Goal: Task Accomplishment & Management: Manage account settings

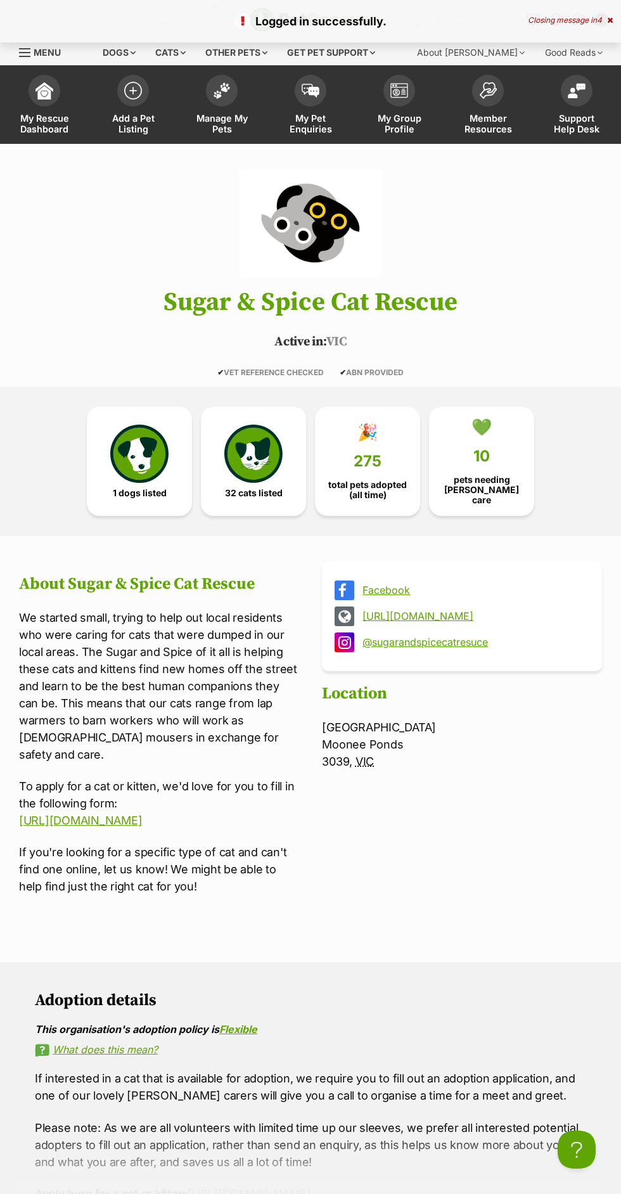
click at [316, 106] on link "My Pet Enquiries" at bounding box center [310, 105] width 89 height 75
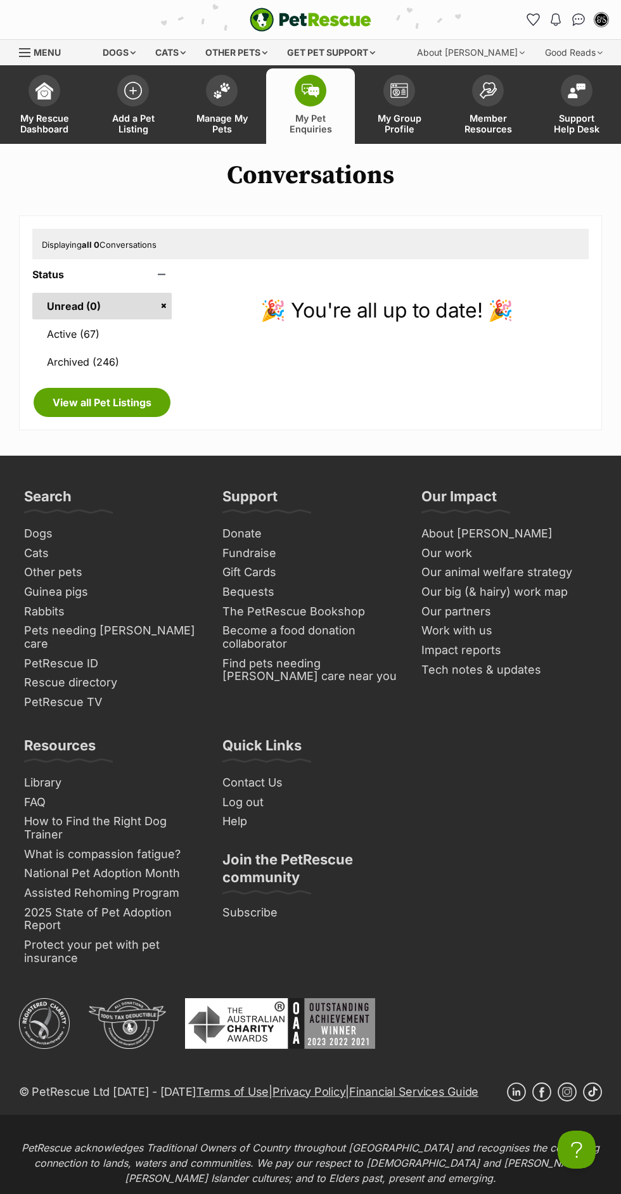
click at [141, 352] on link "Archived (246)" at bounding box center [101, 362] width 139 height 27
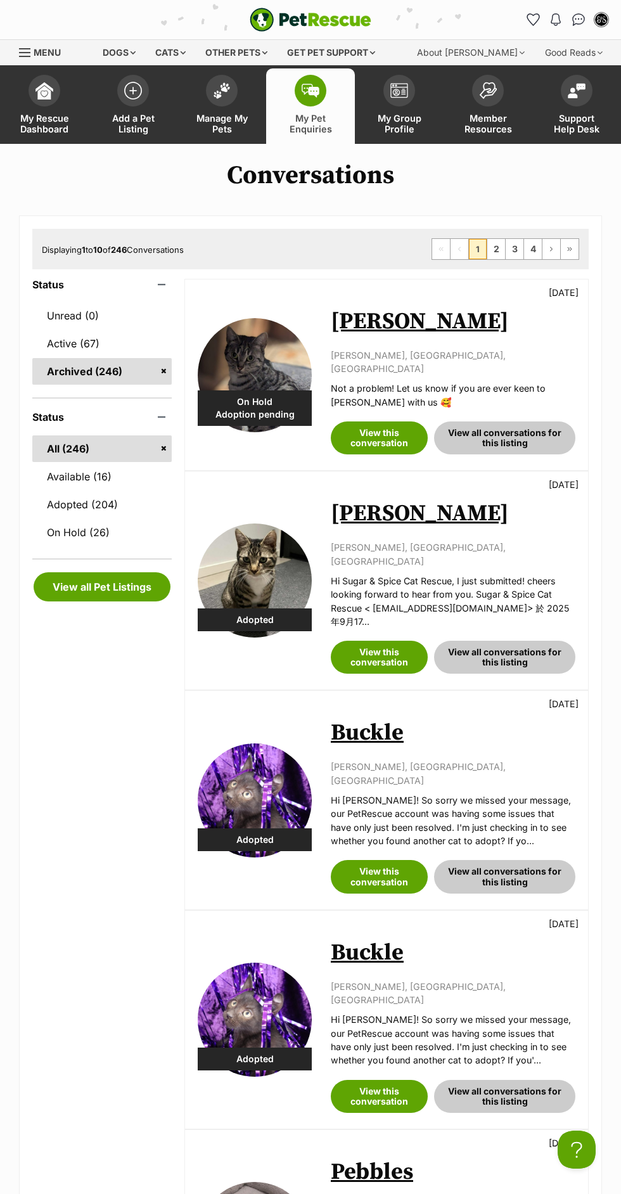
click at [135, 354] on link "Active (67)" at bounding box center [101, 343] width 139 height 27
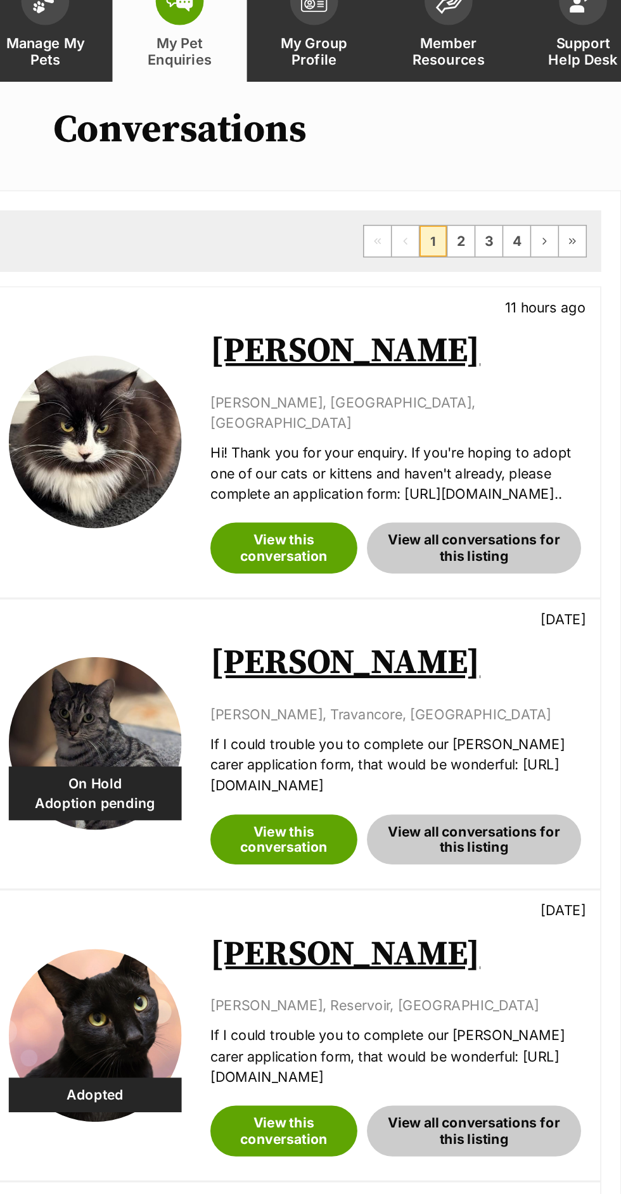
scroll to position [3, 0]
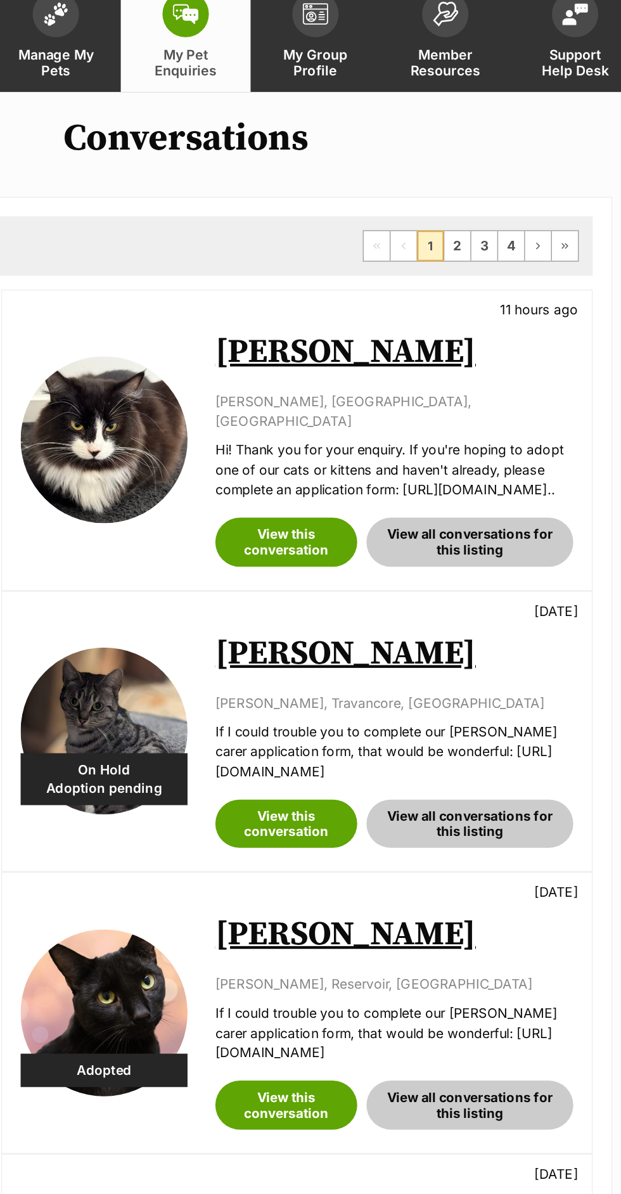
click at [381, 318] on link "[PERSON_NAME]" at bounding box center [420, 318] width 178 height 29
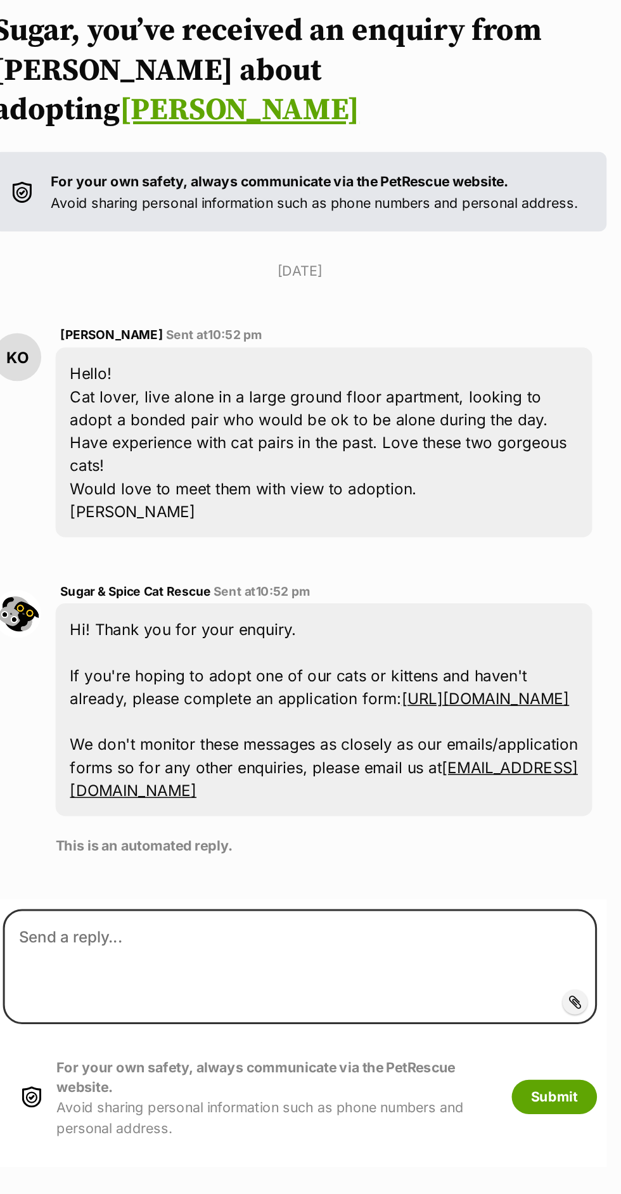
scroll to position [3, 0]
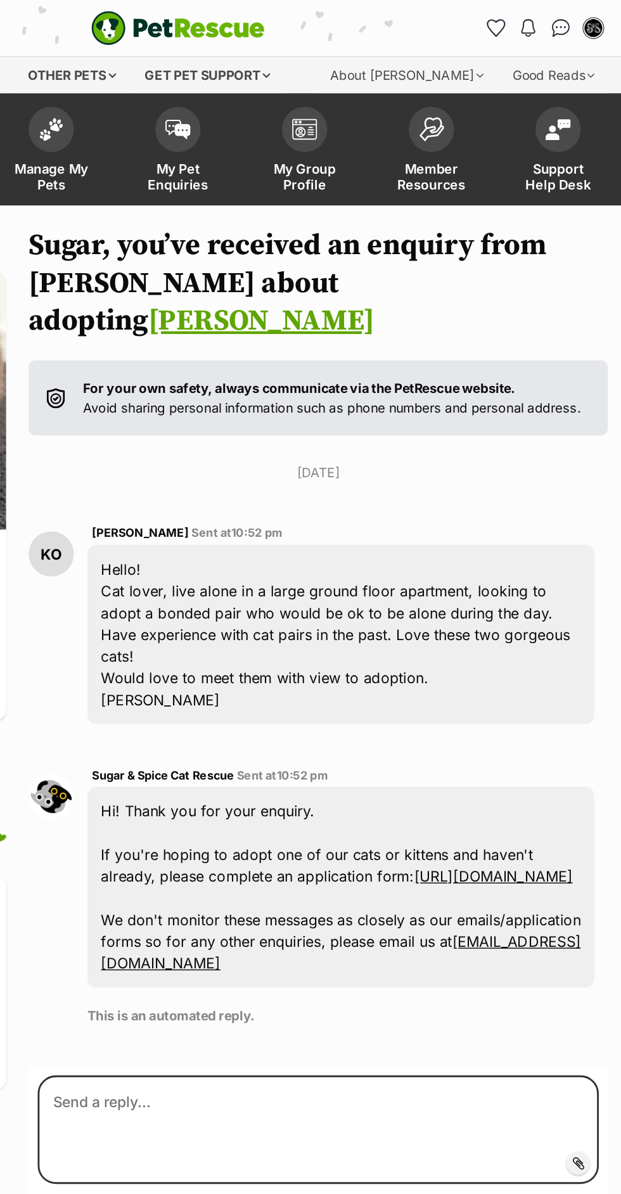
click at [325, 137] on link "My Pet Enquiries" at bounding box center [310, 105] width 89 height 75
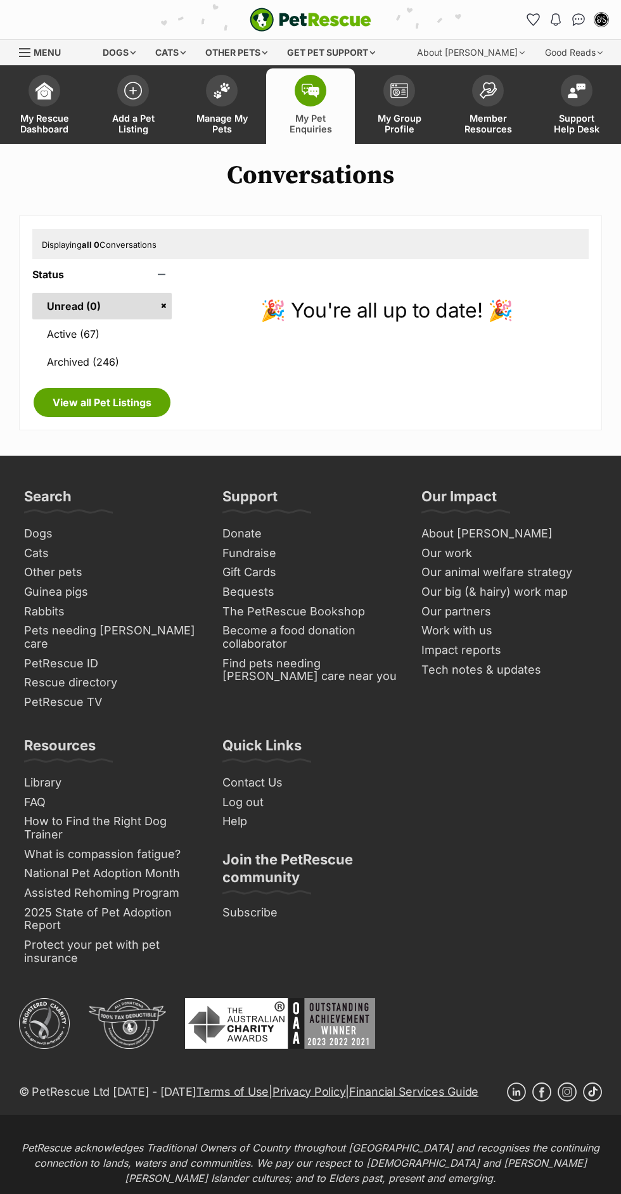
click at [223, 139] on link "Manage My Pets" at bounding box center [221, 105] width 89 height 75
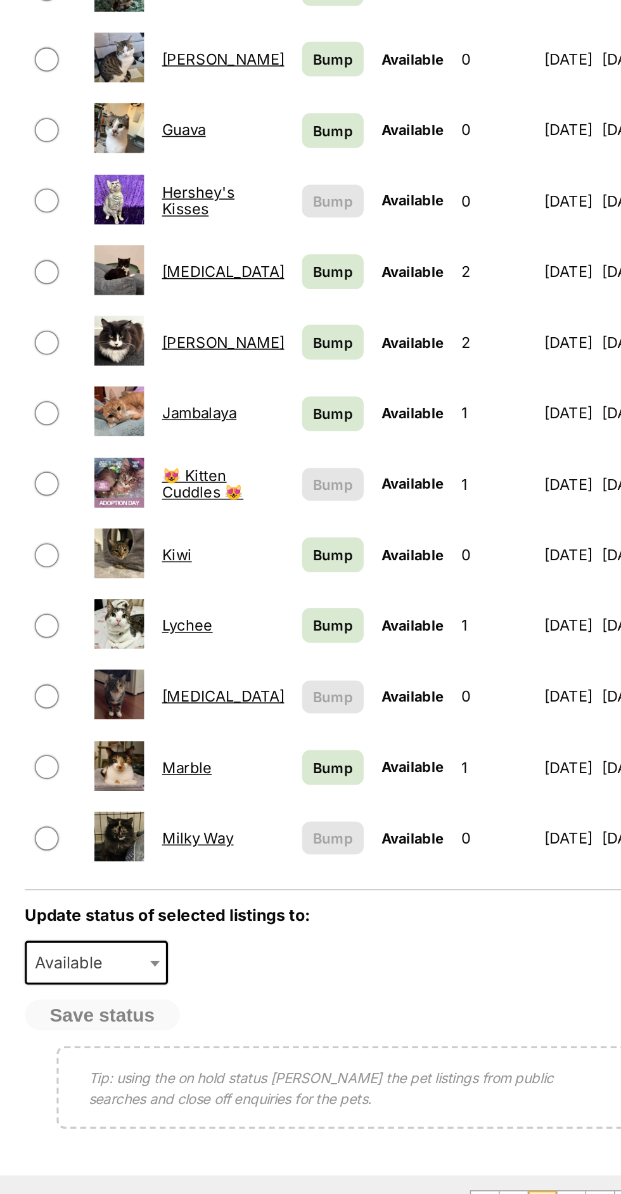
scroll to position [271, 0]
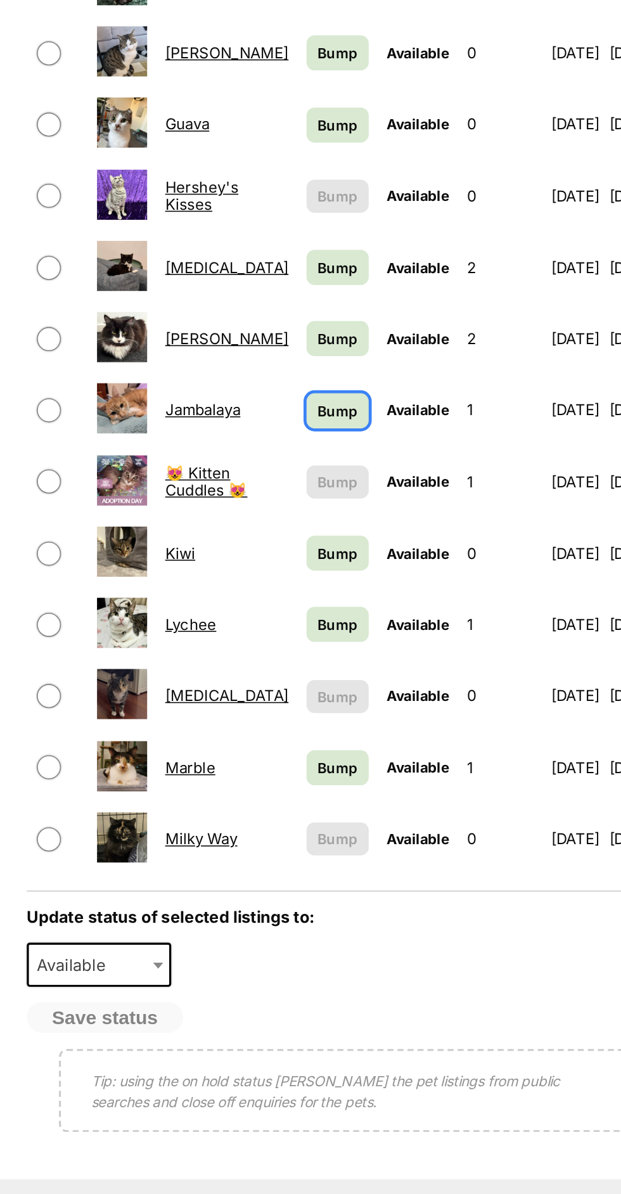
click at [368, 680] on span "Bump" at bounding box center [380, 686] width 25 height 13
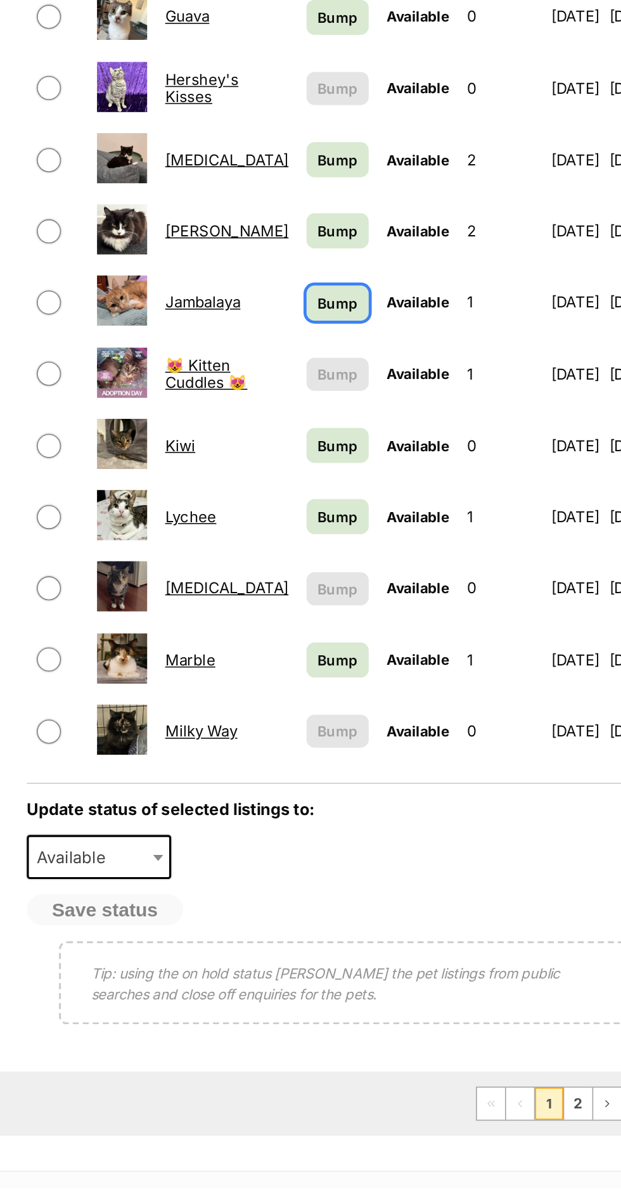
scroll to position [338, 0]
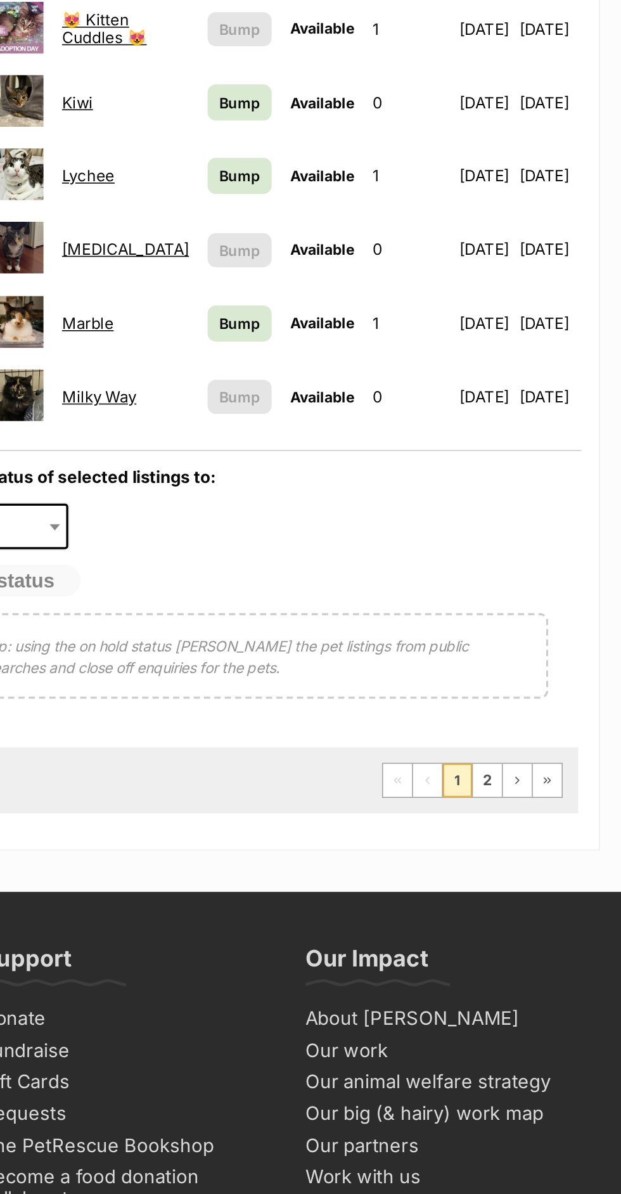
scroll to position [813, 0]
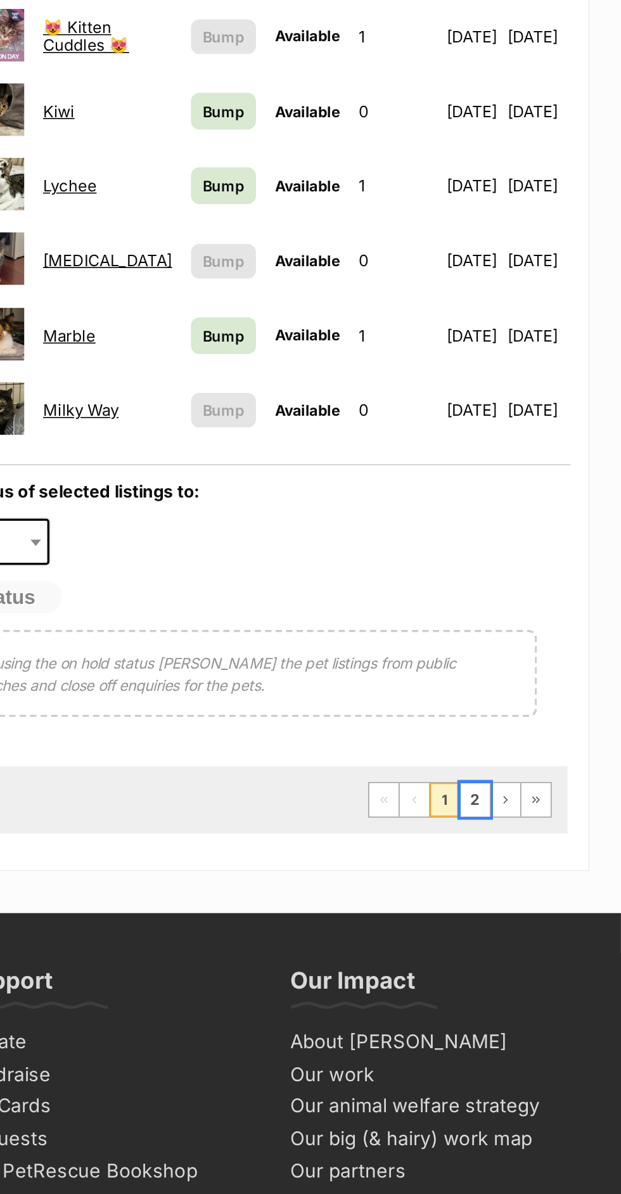
click at [533, 642] on link "2" at bounding box center [533, 651] width 18 height 20
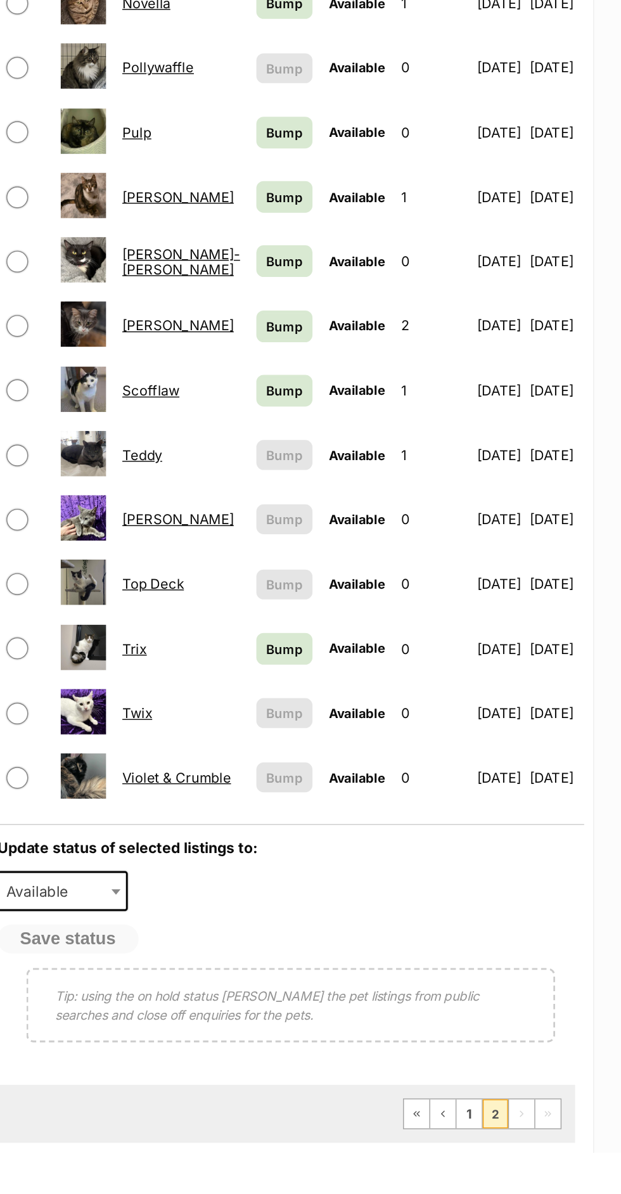
scroll to position [4, 0]
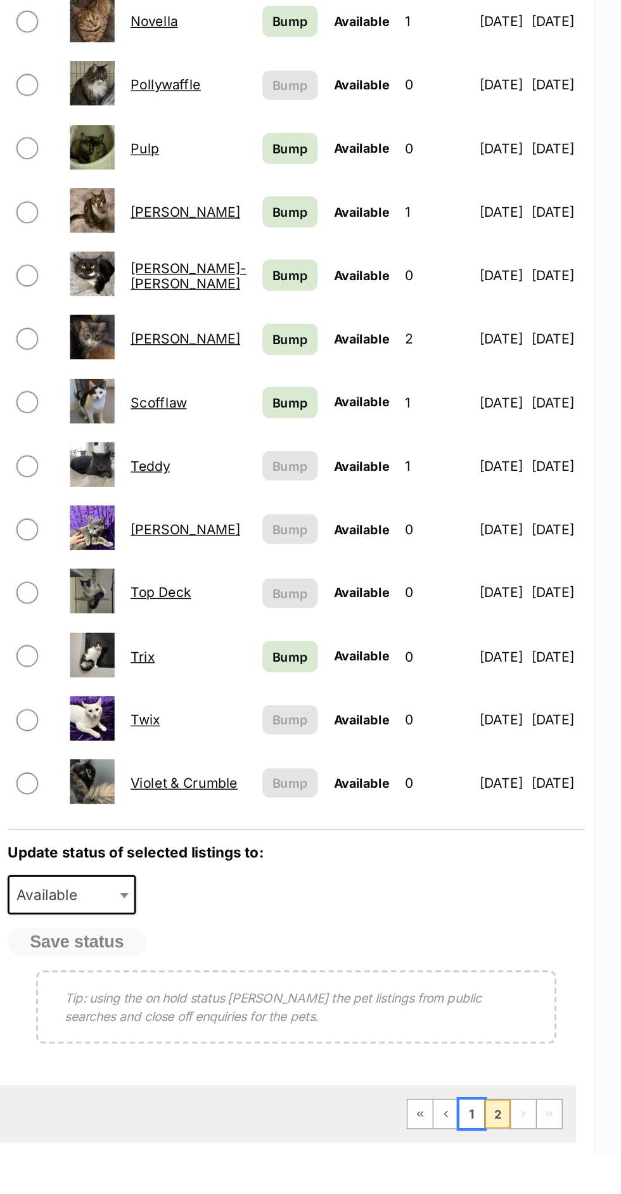
click at [515, 1156] on link "1" at bounding box center [515, 1165] width 18 height 20
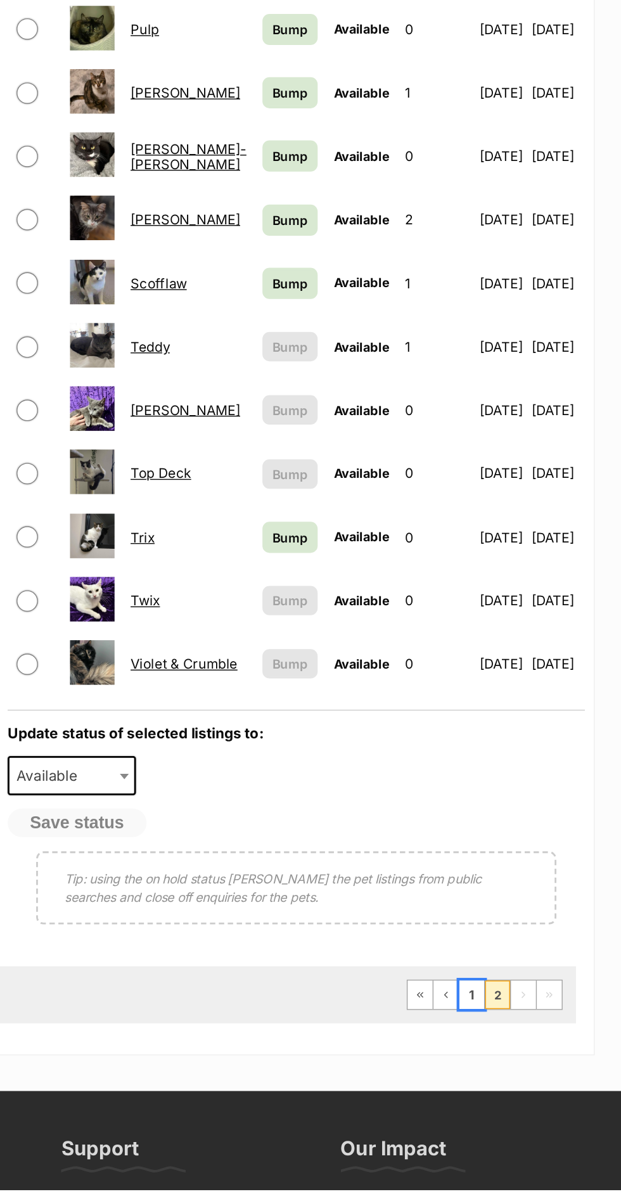
scroll to position [129, 0]
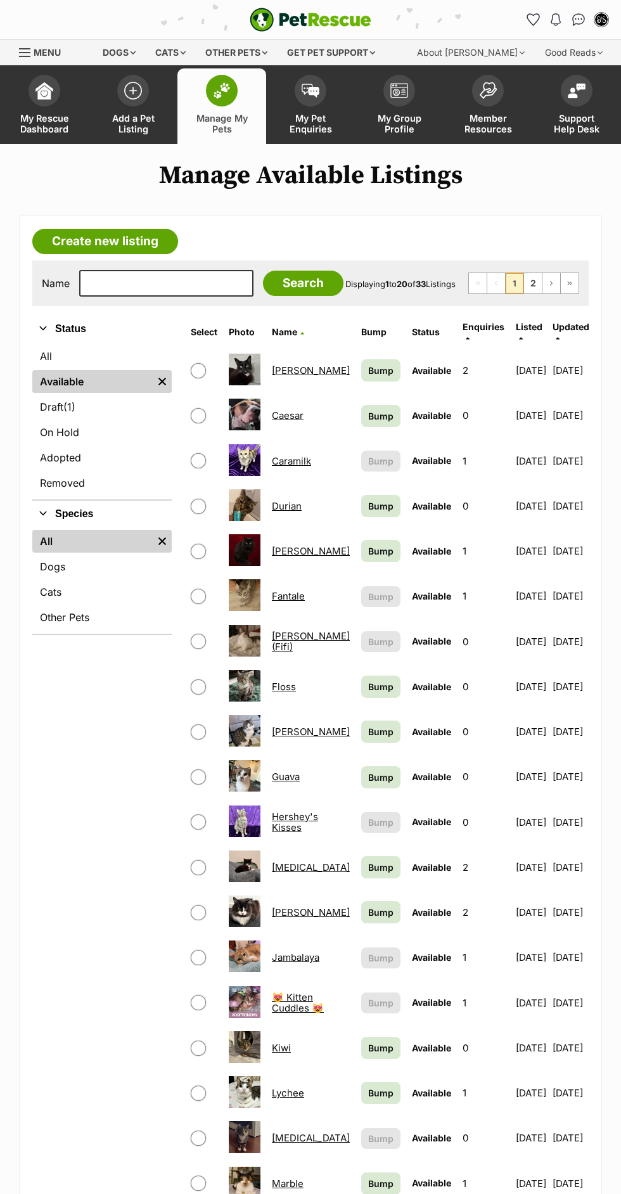
click at [226, 112] on link "Manage My Pets" at bounding box center [221, 105] width 89 height 75
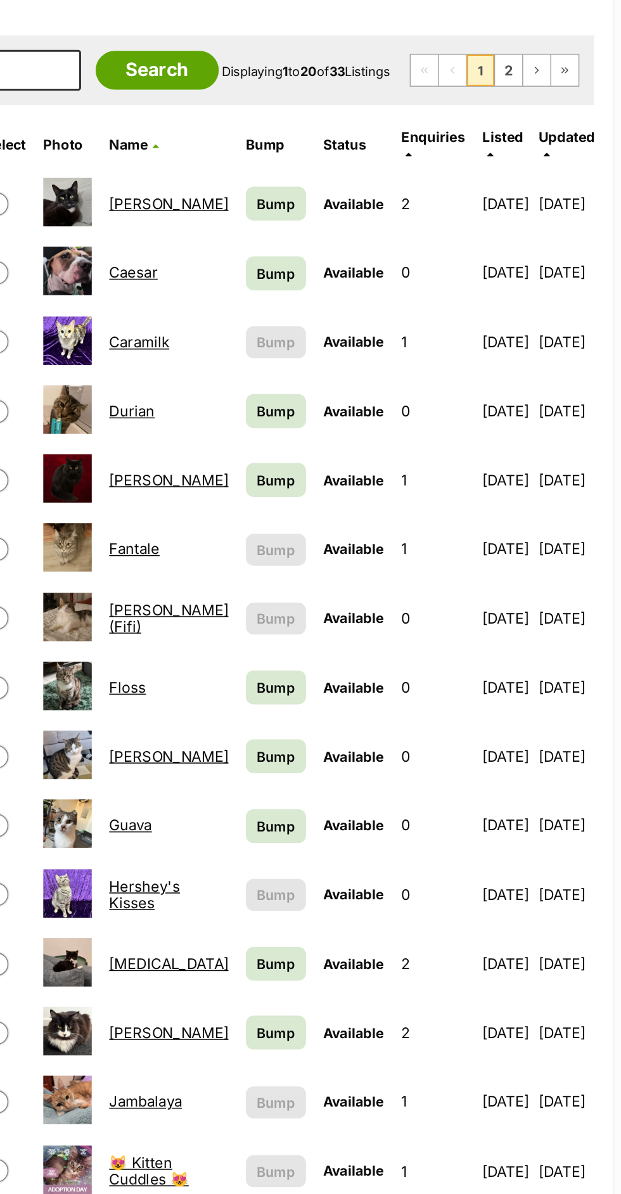
scroll to position [1, 0]
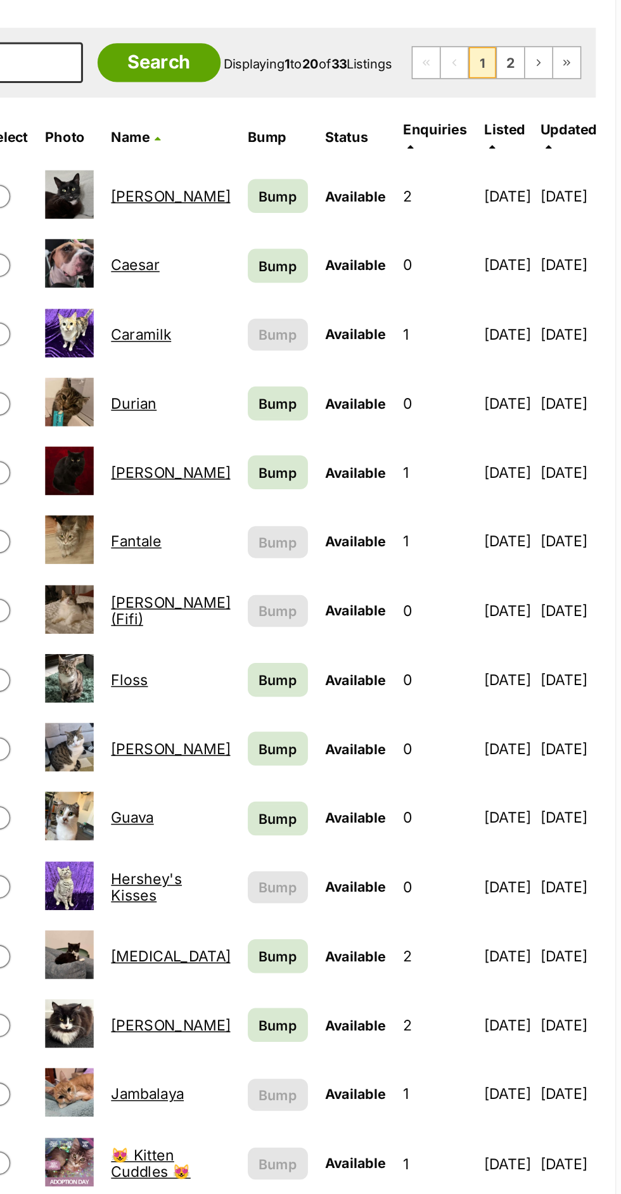
click at [297, 629] on link "Ferrero Rocher (Fifi)" at bounding box center [311, 640] width 78 height 23
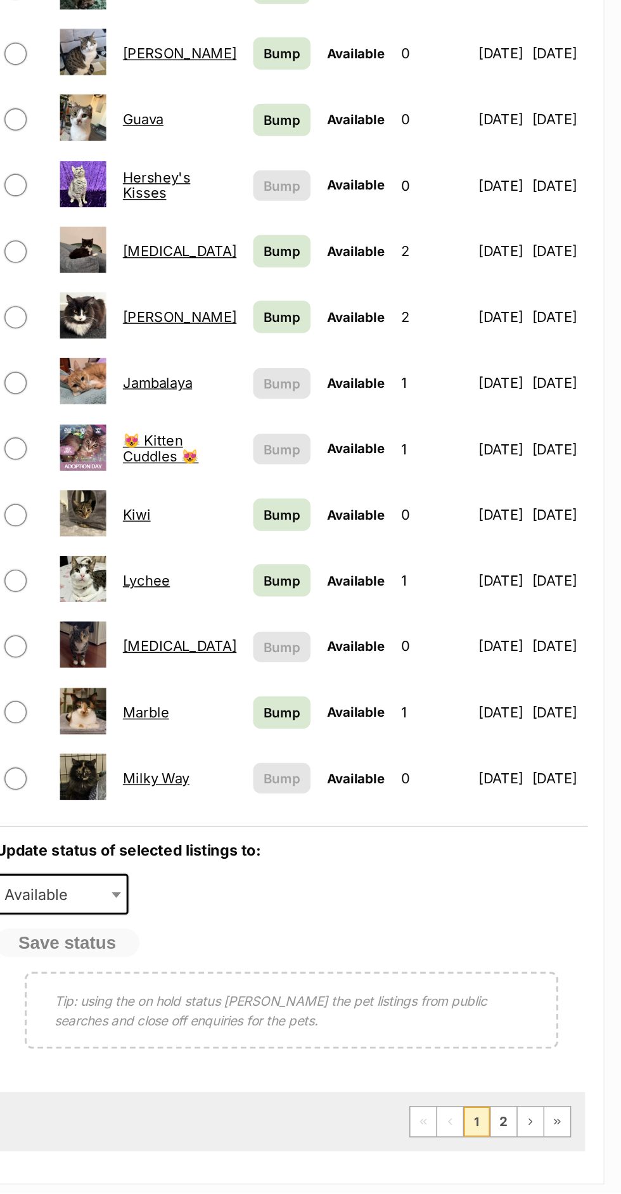
click at [308, 814] on link "Mandible" at bounding box center [311, 819] width 78 height 12
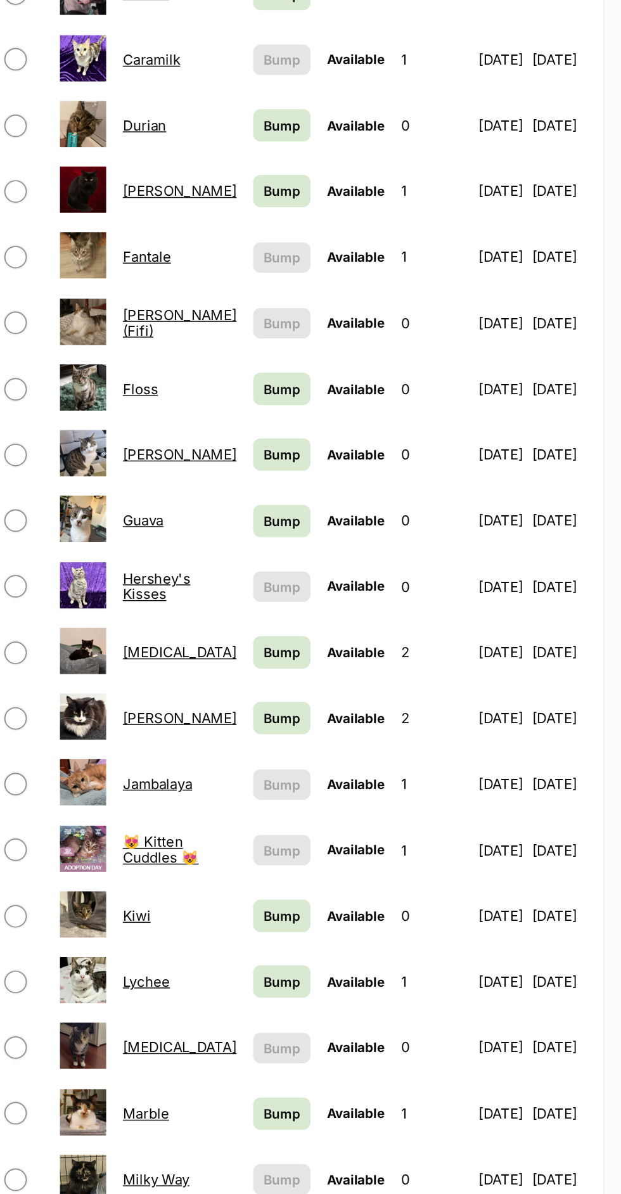
scroll to position [249, 0]
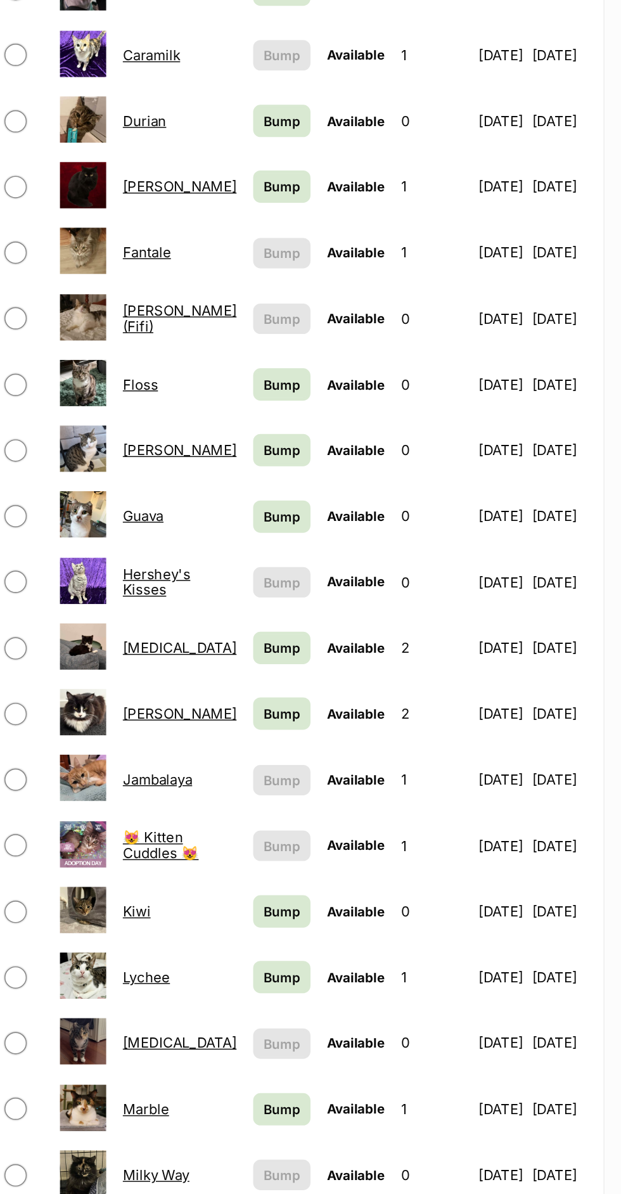
click at [297, 206] on link "Caramilk" at bounding box center [291, 212] width 39 height 12
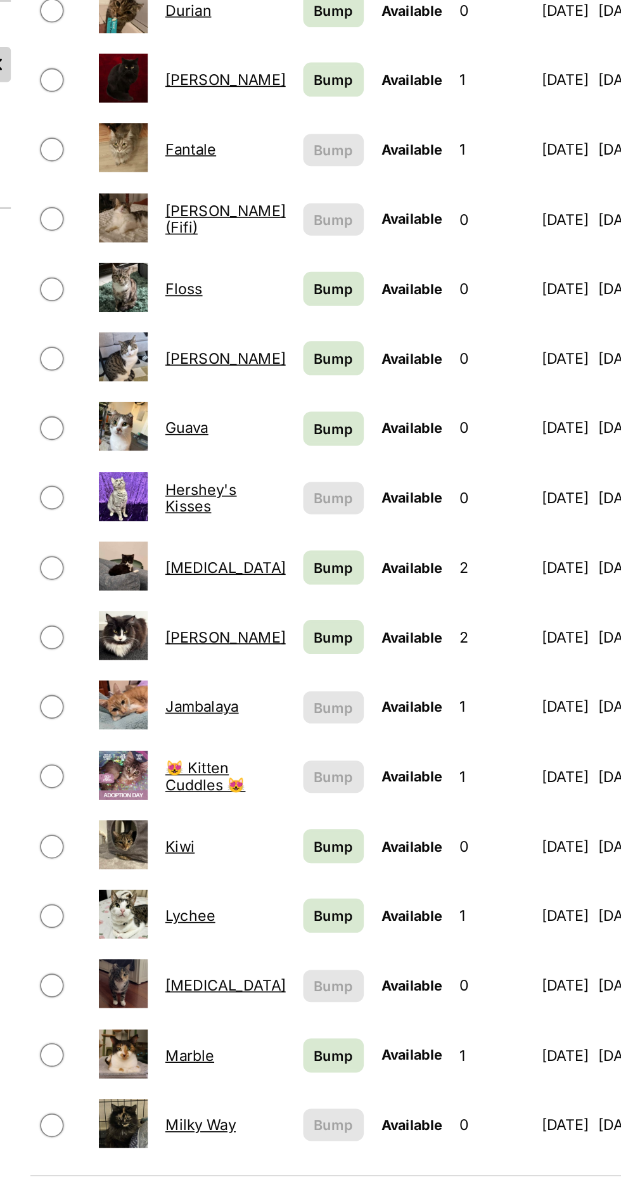
click at [300, 562] on link "Hershey's Kisses" at bounding box center [295, 573] width 46 height 23
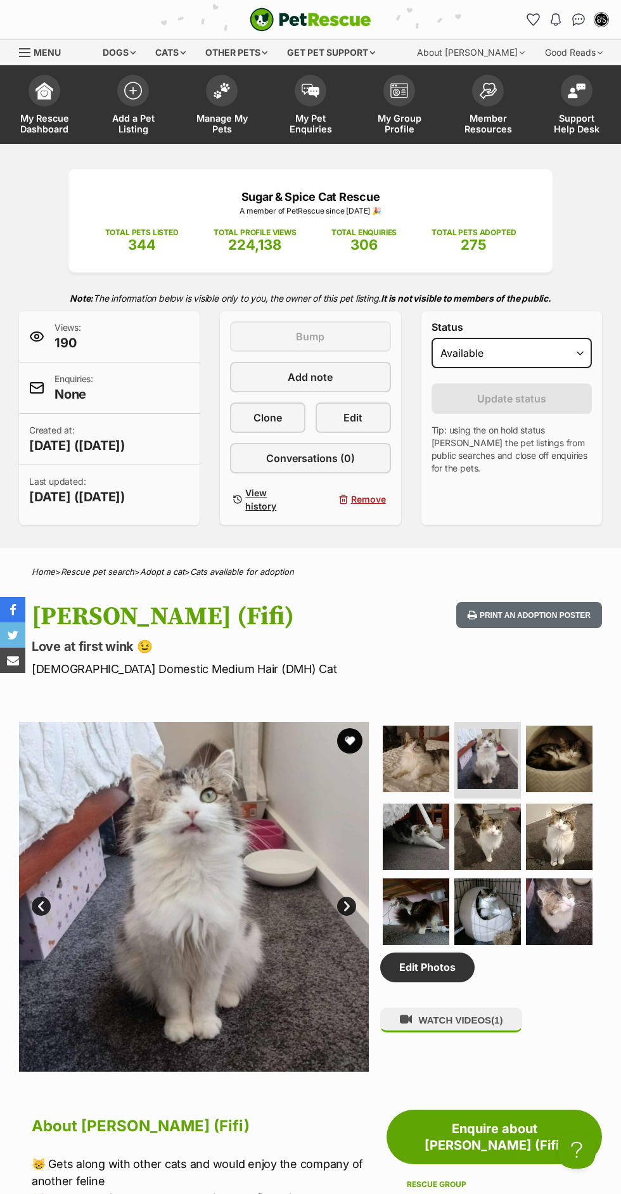
click at [350, 897] on link "Next" at bounding box center [346, 906] width 19 height 19
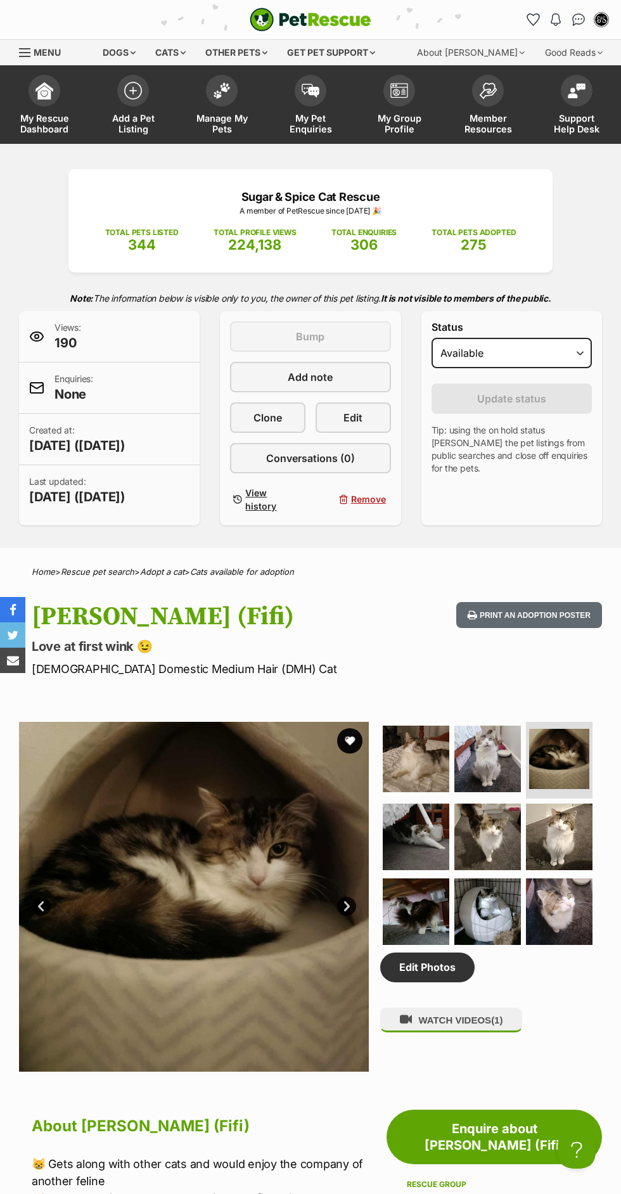
click at [349, 897] on link "Next" at bounding box center [346, 906] width 19 height 19
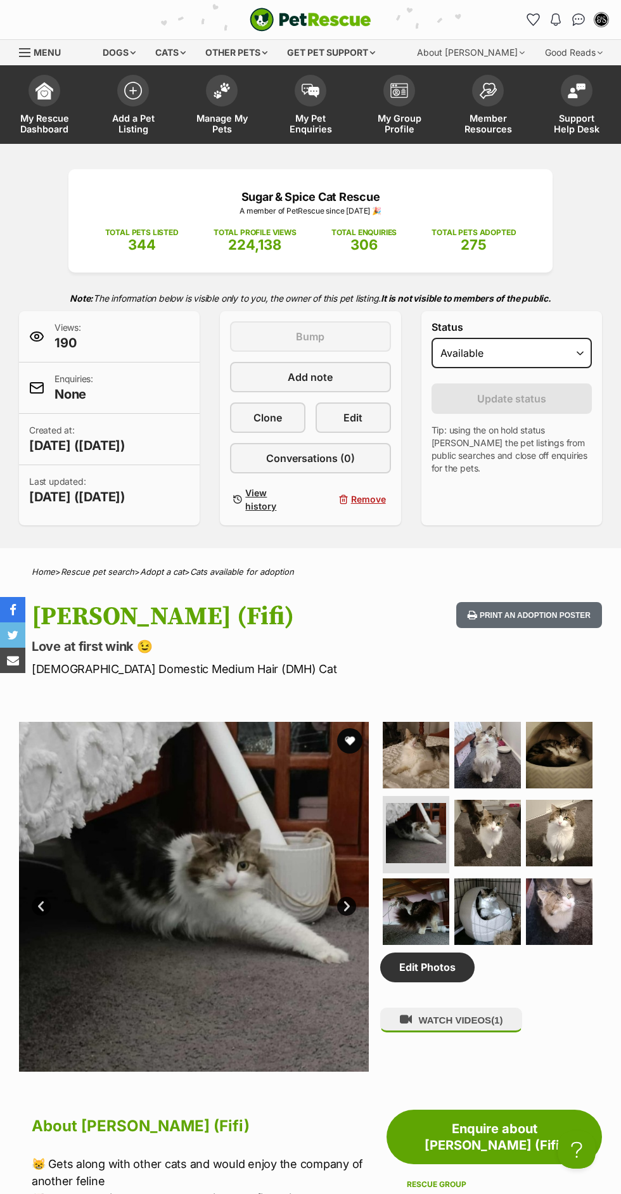
click at [386, 902] on img at bounding box center [416, 911] width 67 height 67
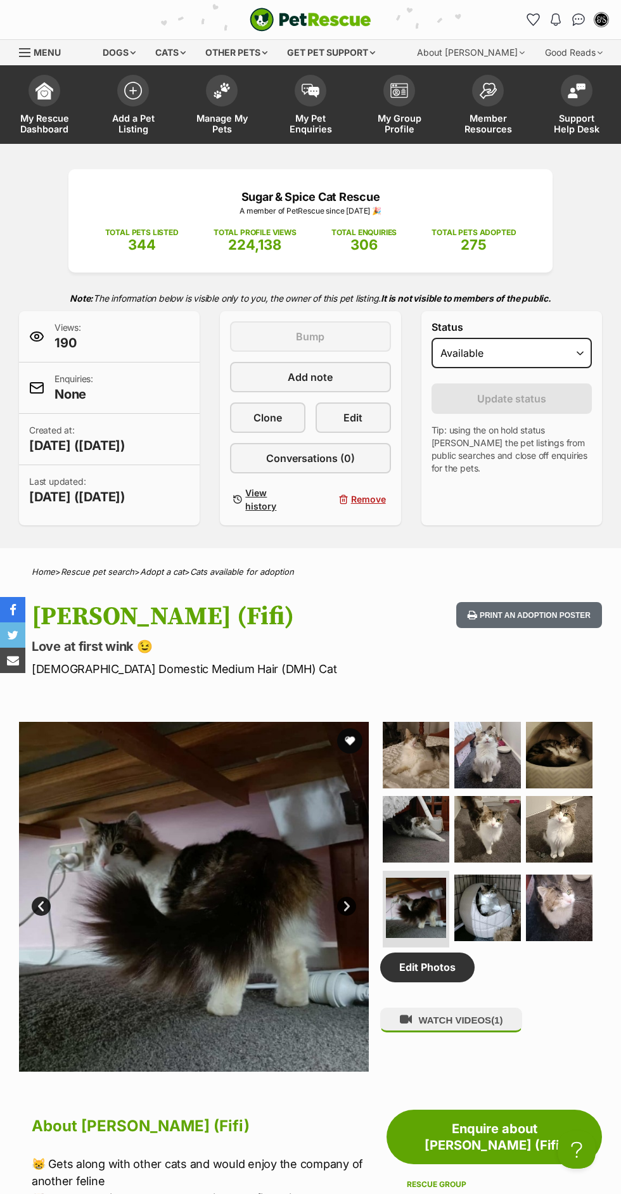
click at [351, 897] on link "Next" at bounding box center [346, 906] width 19 height 19
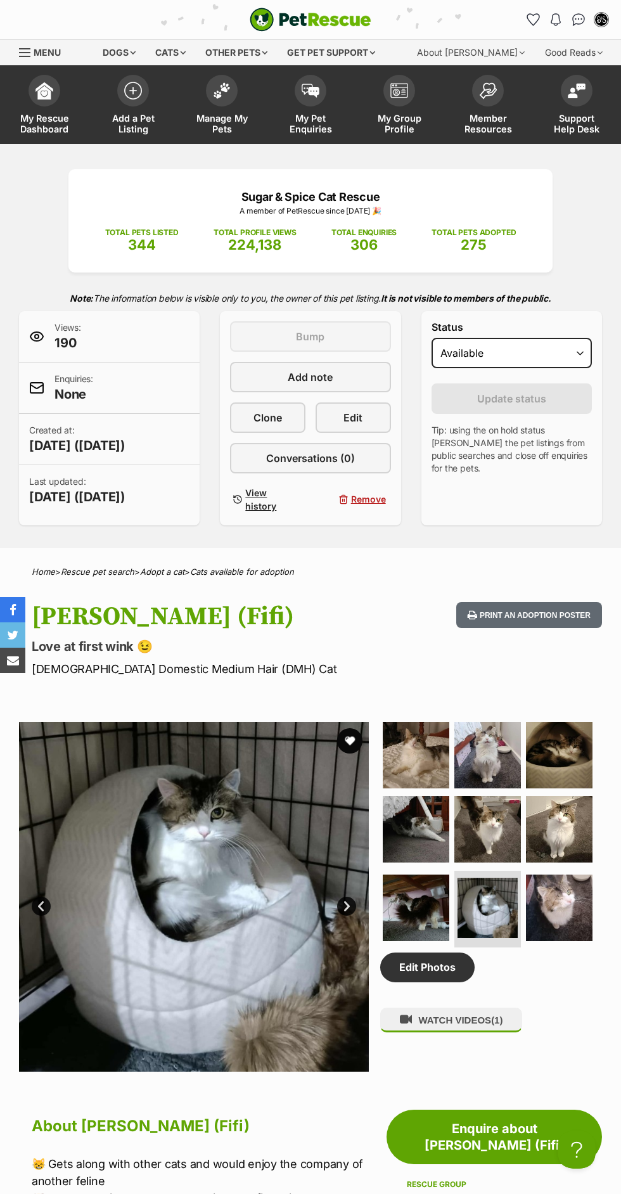
click at [493, 811] on img at bounding box center [487, 829] width 67 height 67
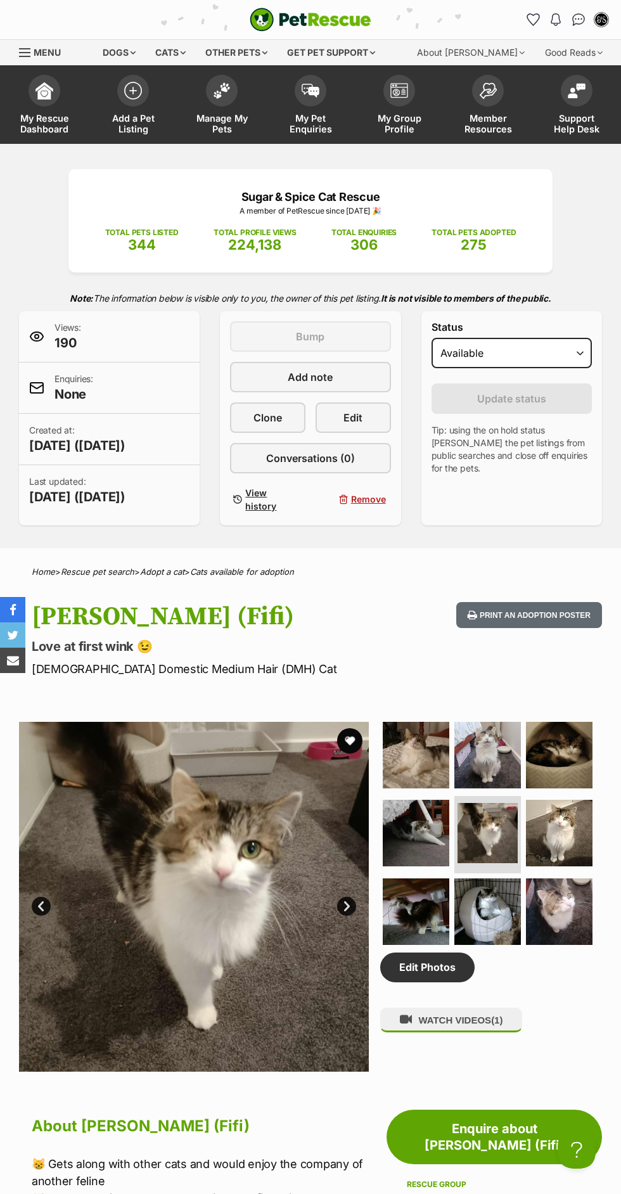
click at [560, 816] on img at bounding box center [559, 833] width 67 height 67
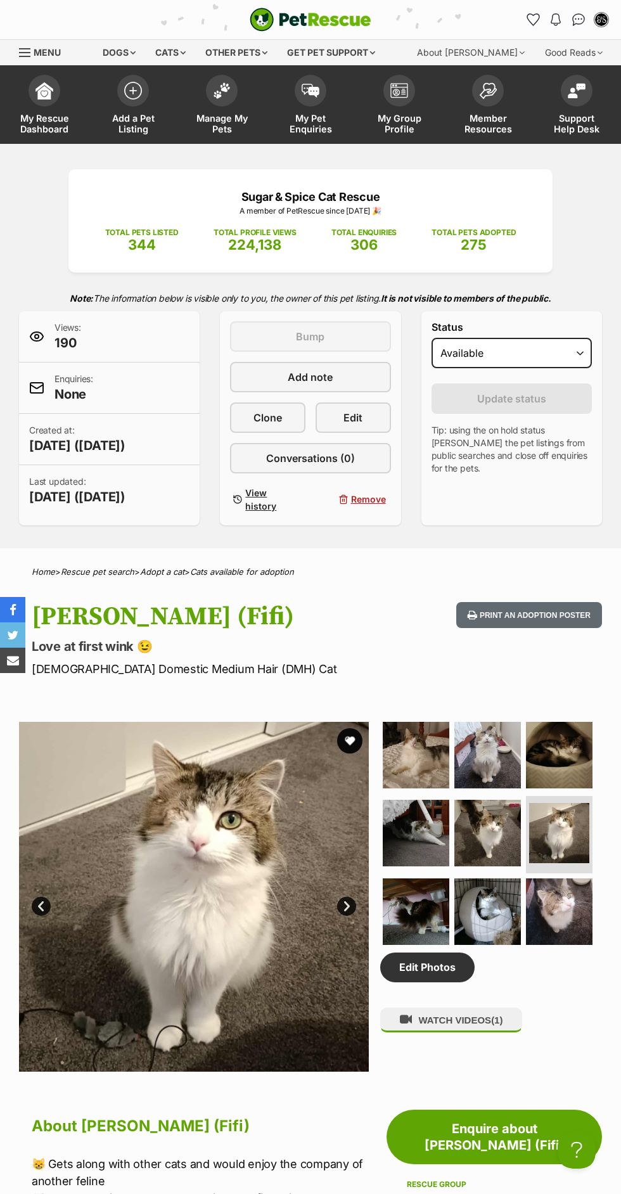
click at [414, 927] on img at bounding box center [416, 911] width 67 height 67
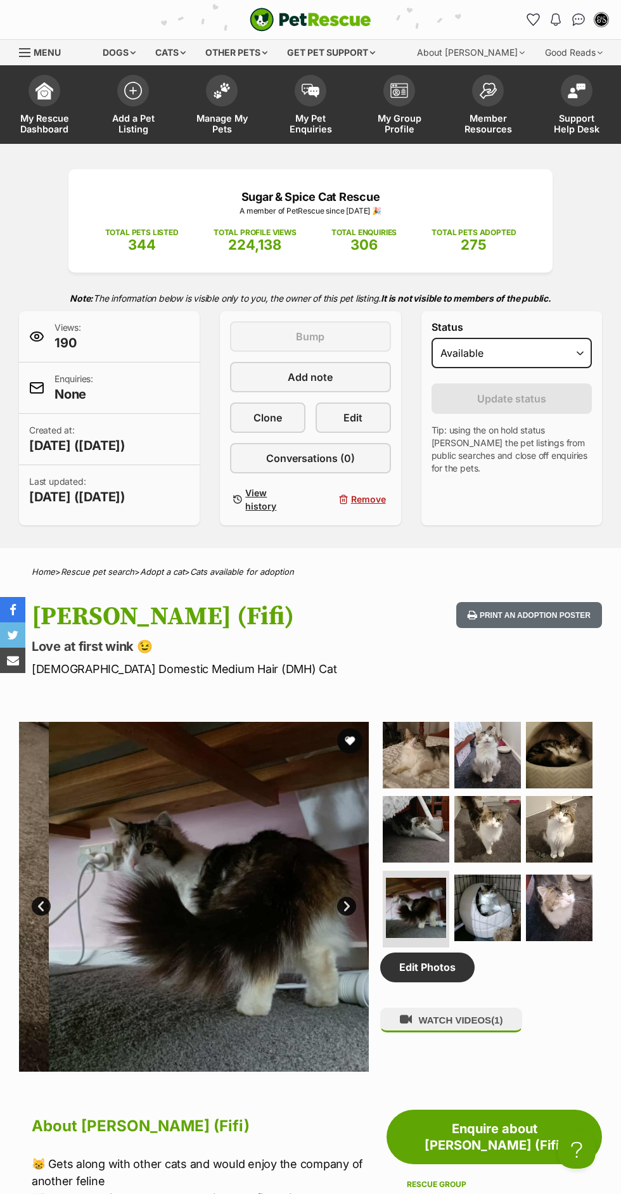
click at [490, 894] on img at bounding box center [487, 908] width 67 height 67
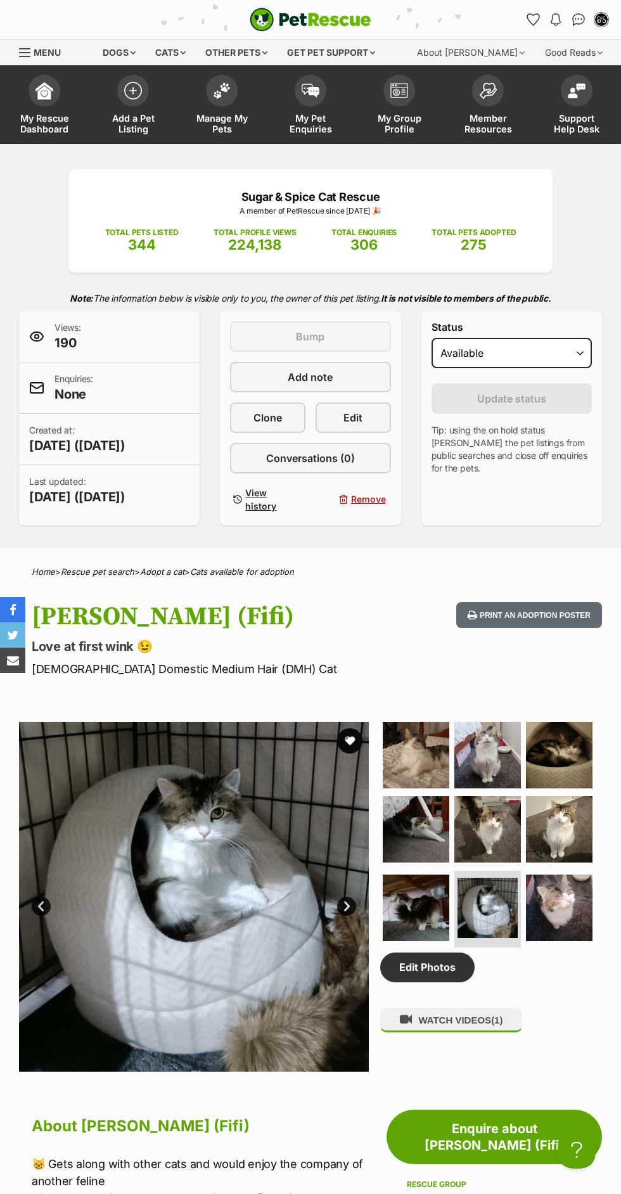
click at [577, 889] on img at bounding box center [559, 908] width 67 height 67
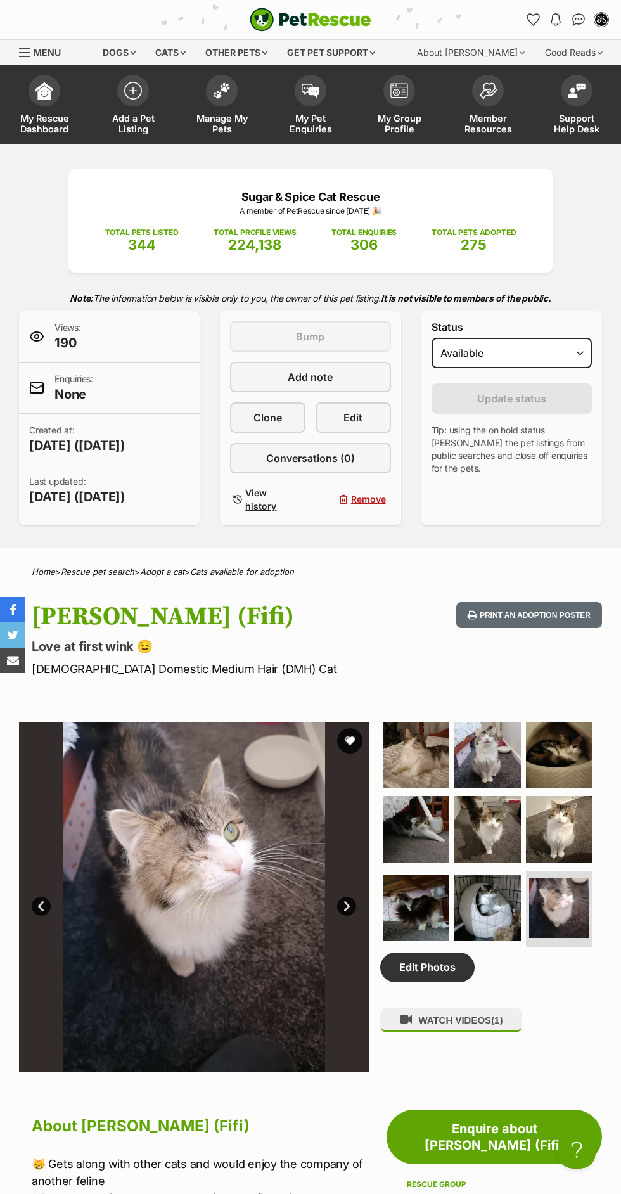
click at [442, 740] on img at bounding box center [416, 755] width 67 height 67
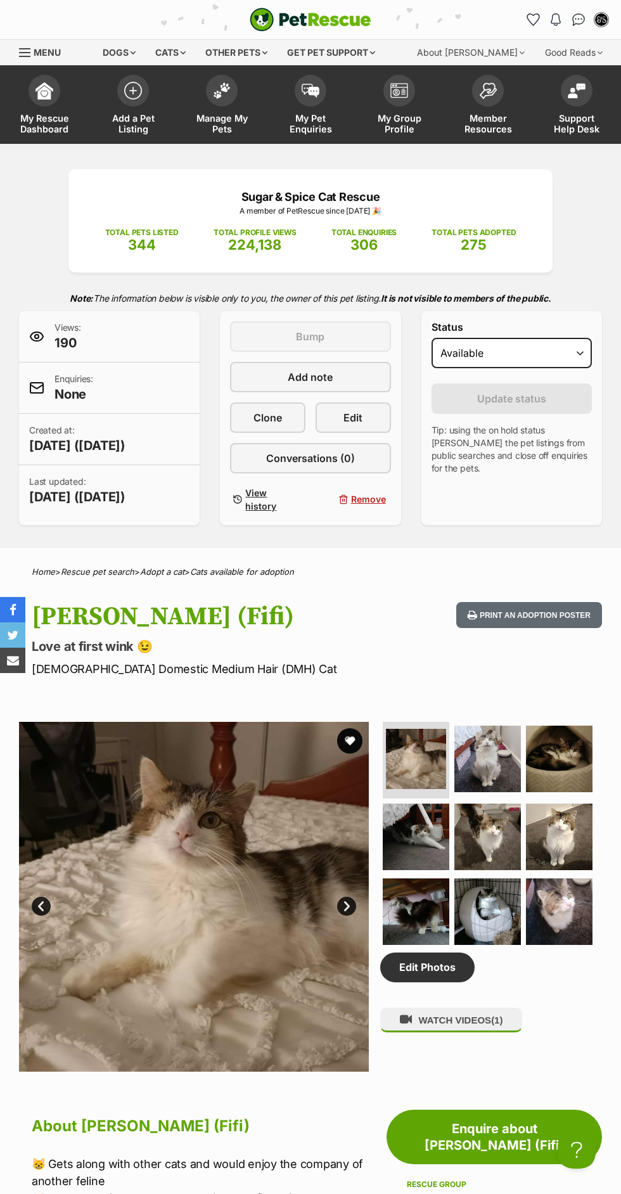
click at [506, 761] on img at bounding box center [487, 759] width 67 height 67
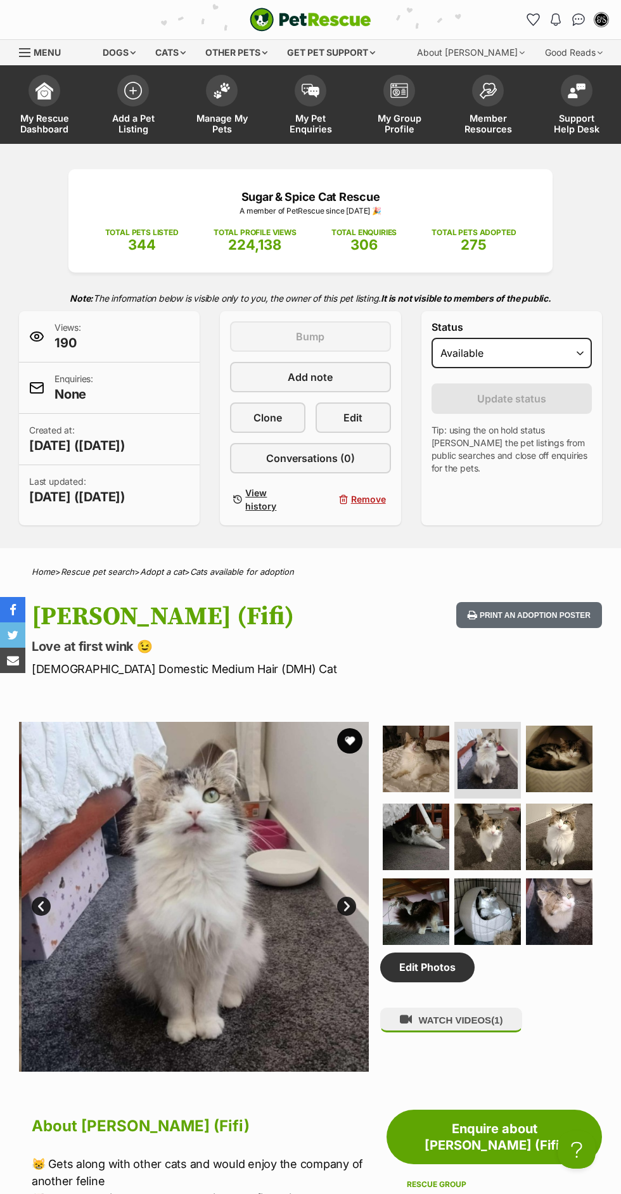
click at [565, 755] on img at bounding box center [559, 759] width 67 height 67
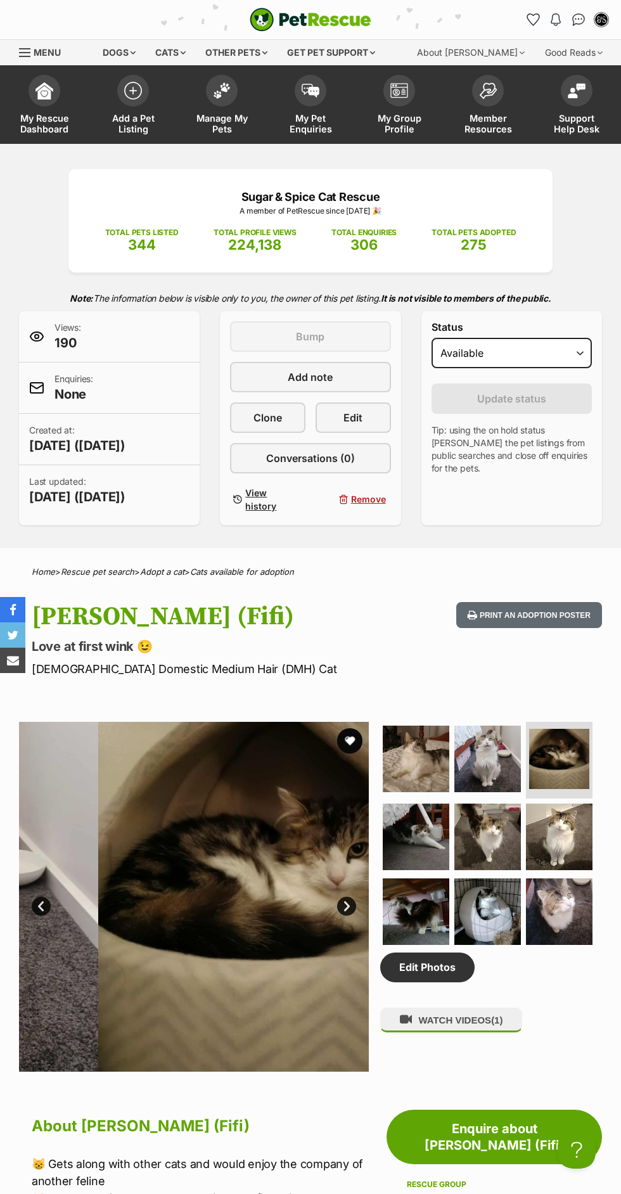
click at [419, 854] on img at bounding box center [416, 837] width 67 height 67
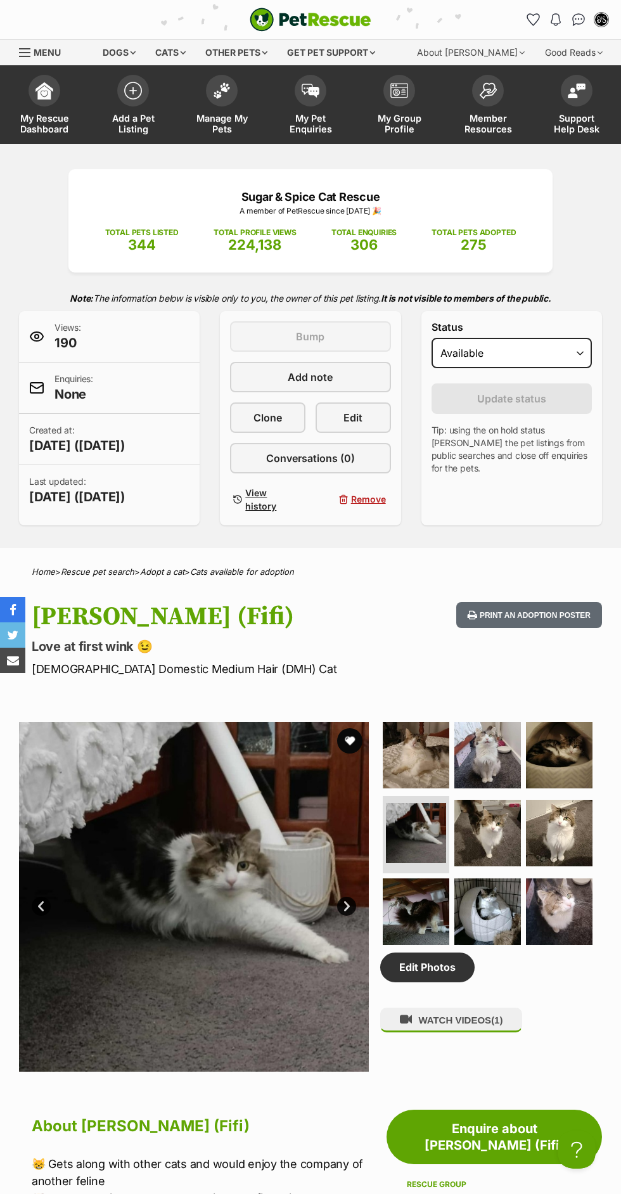
click at [506, 828] on img at bounding box center [487, 833] width 67 height 67
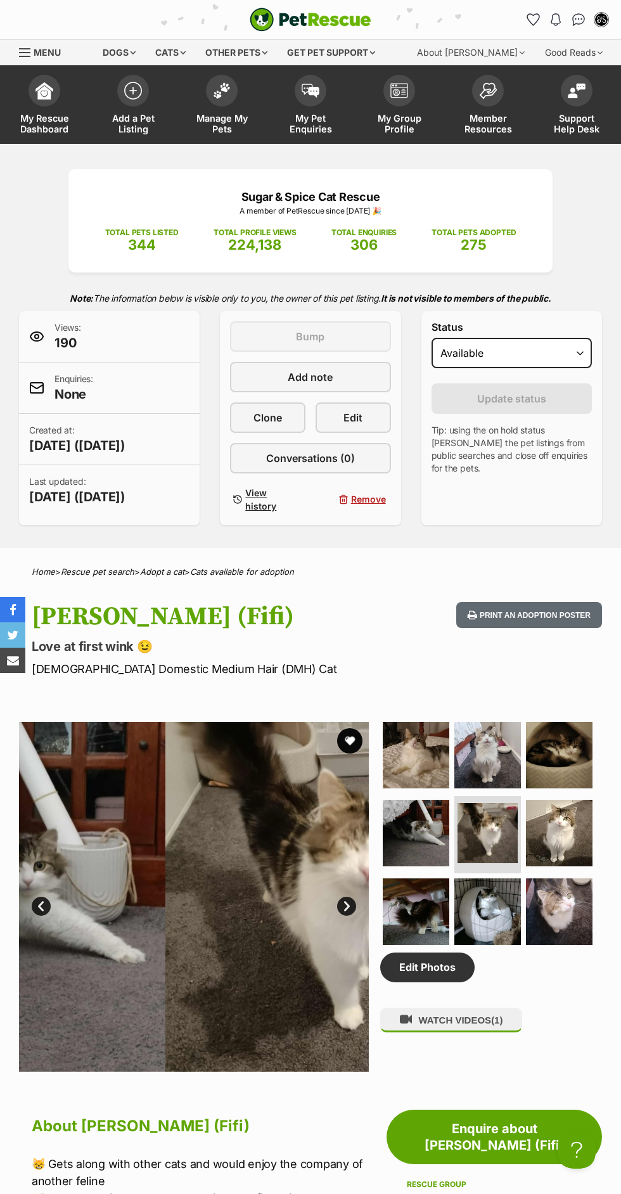
click at [561, 804] on img at bounding box center [559, 833] width 67 height 67
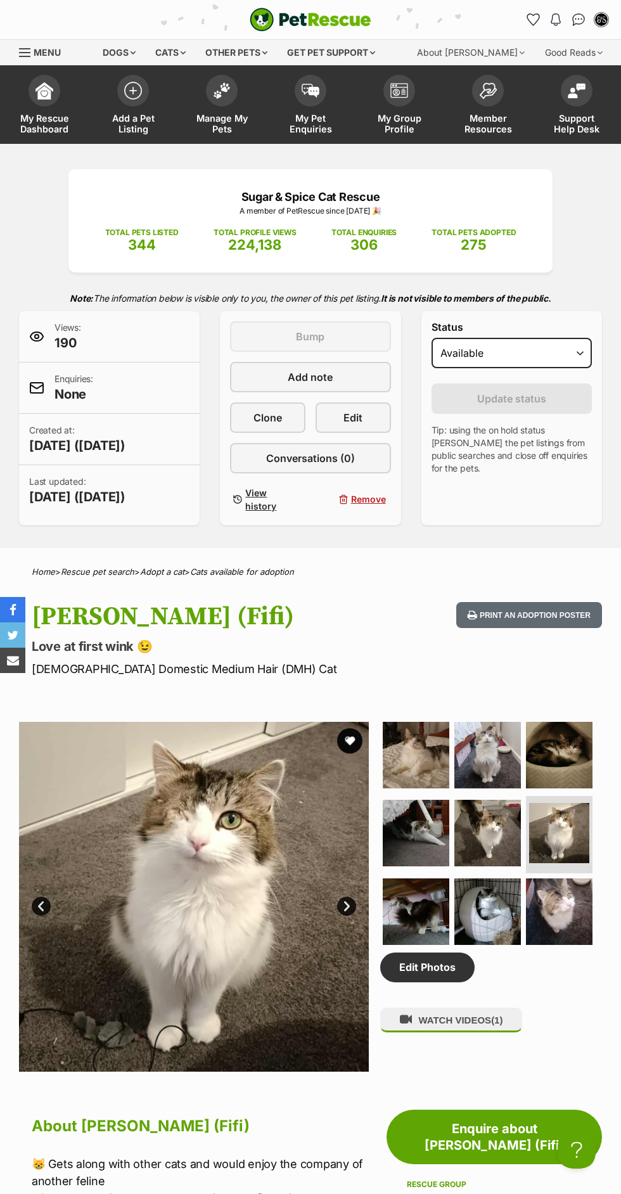
click at [418, 927] on img at bounding box center [416, 911] width 67 height 67
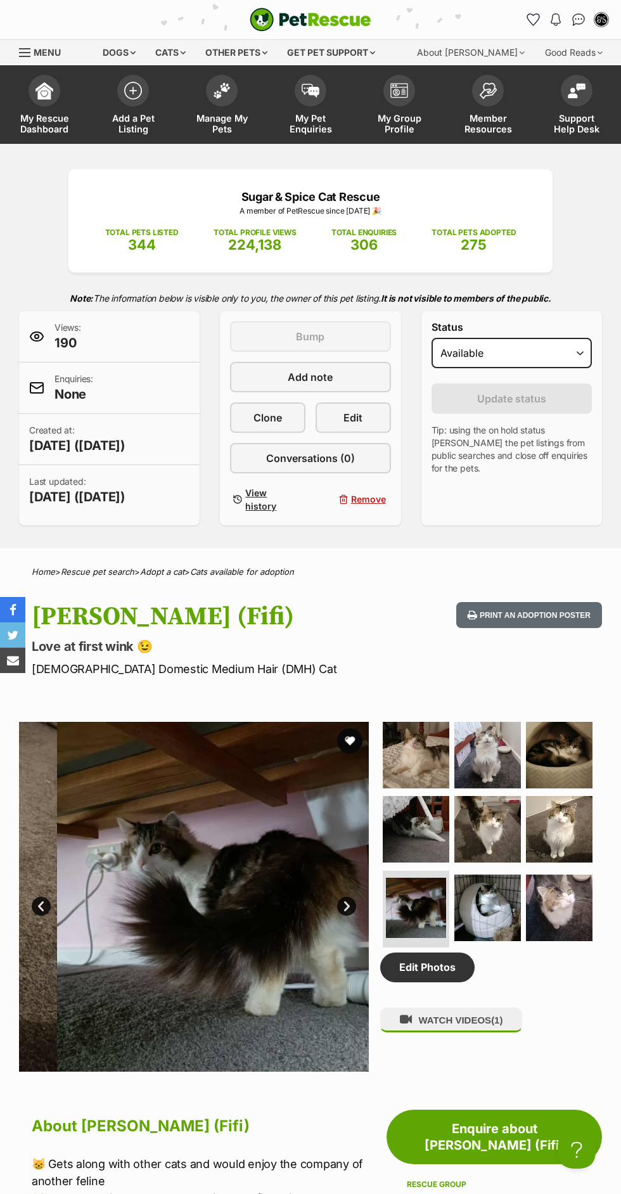
click at [506, 907] on img at bounding box center [487, 908] width 67 height 67
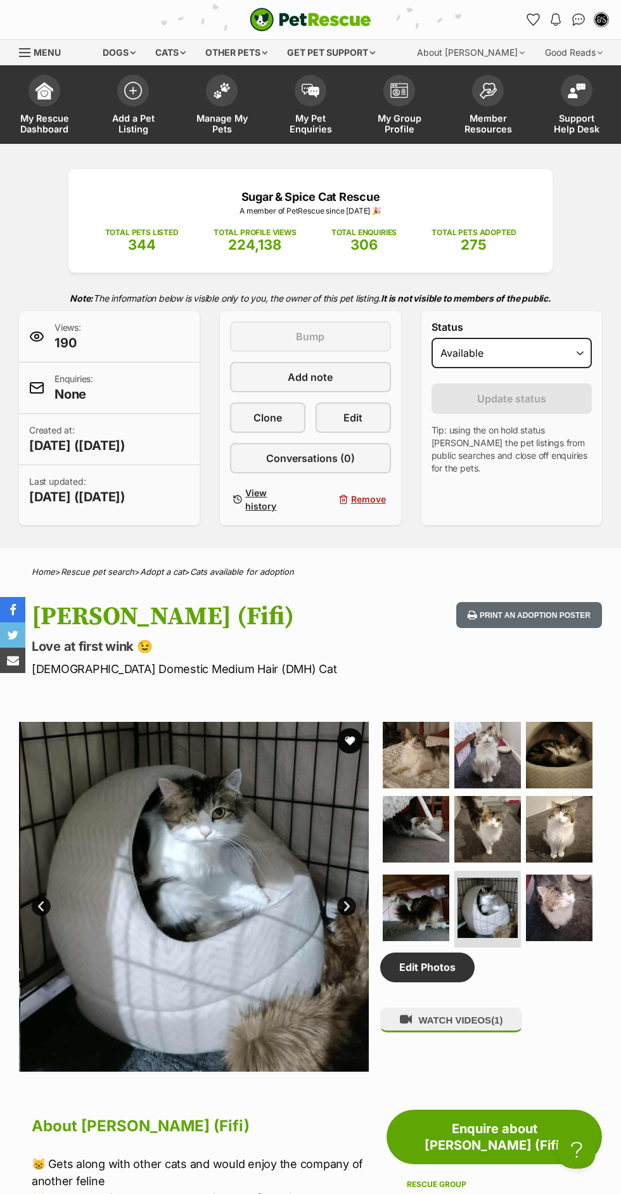
click at [570, 899] on img at bounding box center [559, 908] width 67 height 67
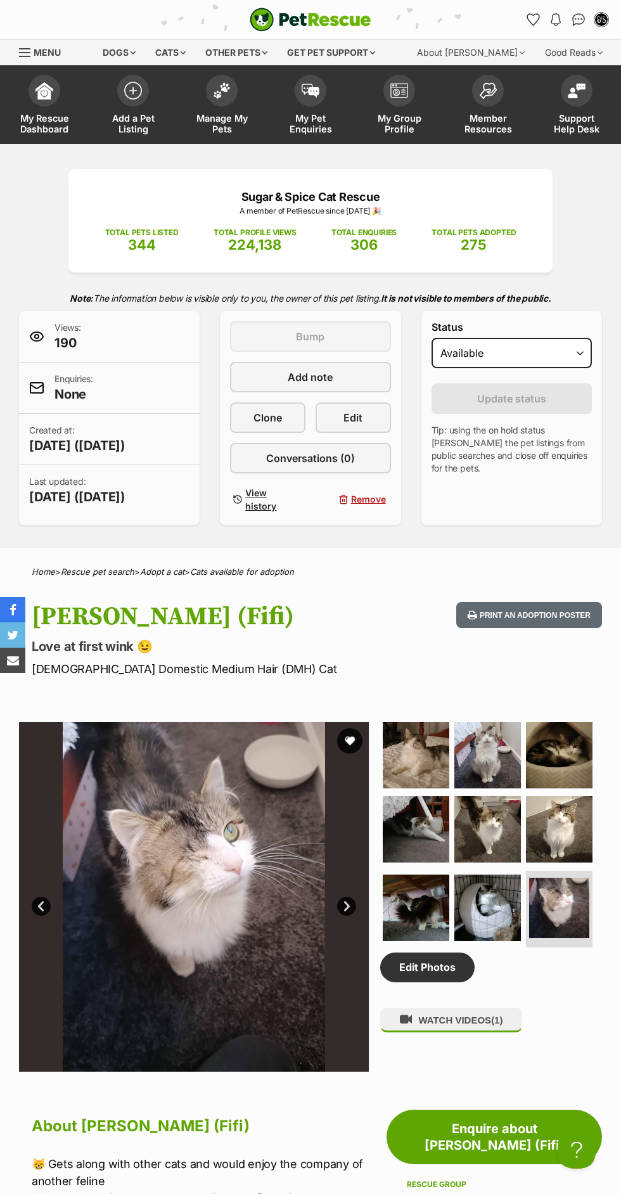
click at [434, 767] on img at bounding box center [416, 755] width 67 height 67
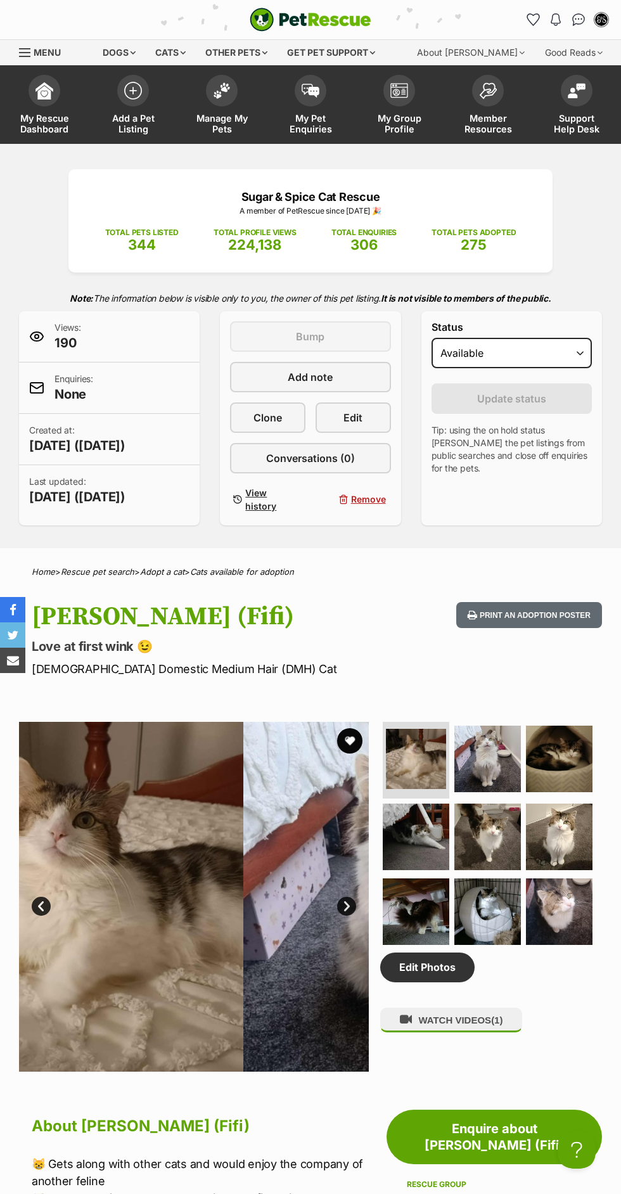
click at [437, 903] on img at bounding box center [416, 911] width 67 height 67
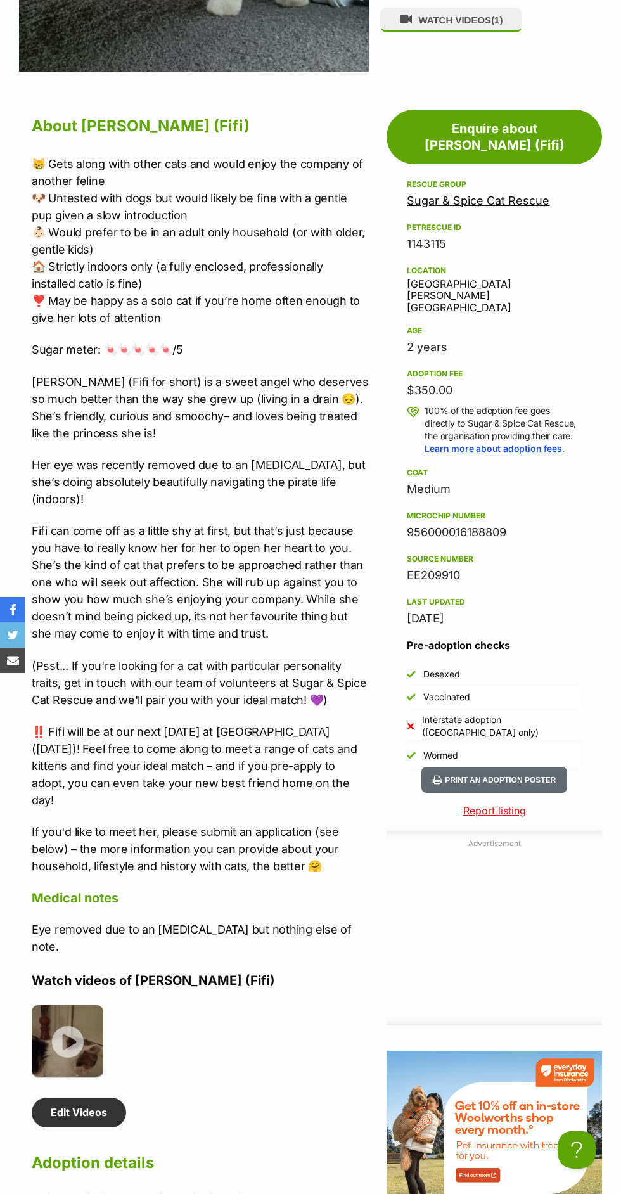
scroll to position [1010, 0]
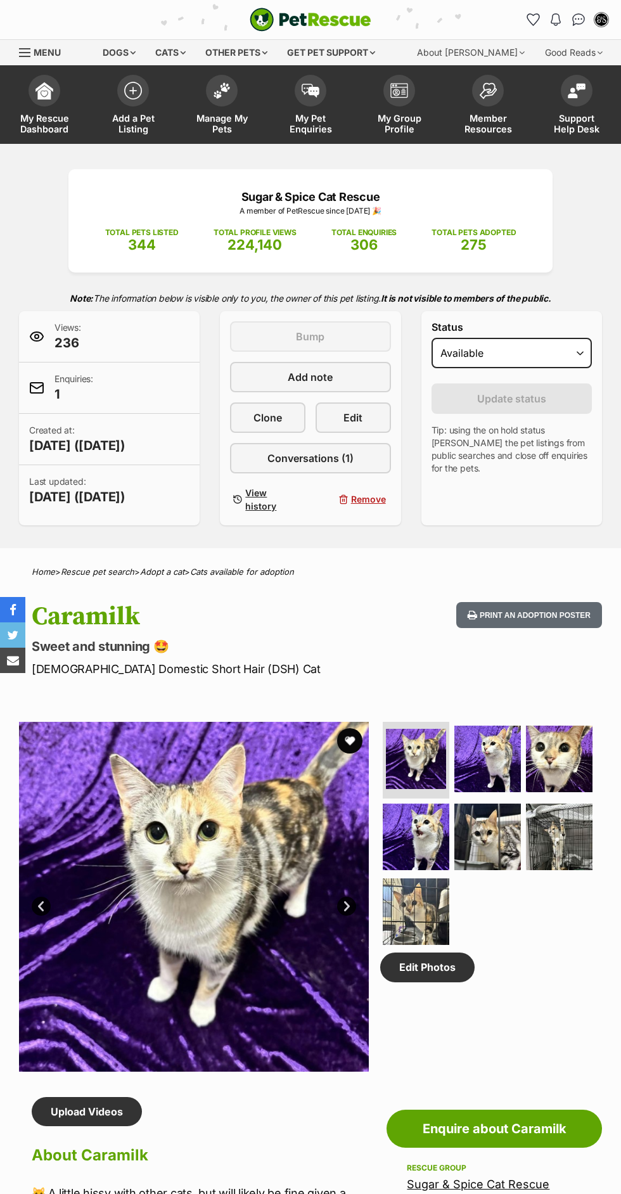
click at [506, 778] on img at bounding box center [487, 759] width 67 height 67
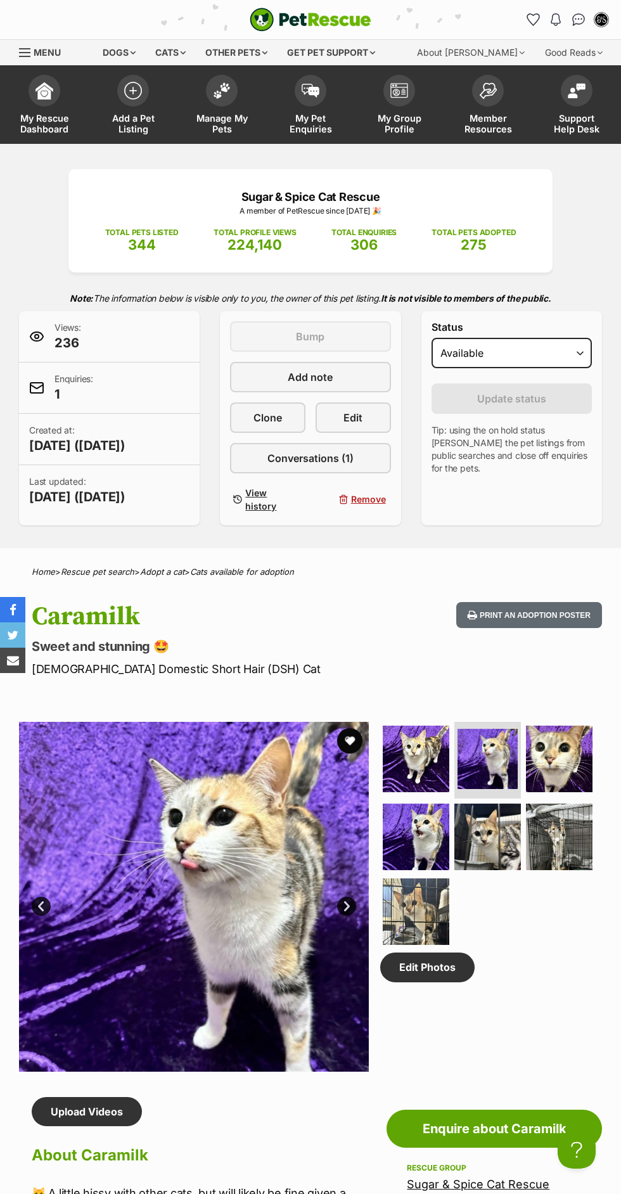
click at [562, 761] on img at bounding box center [559, 759] width 67 height 67
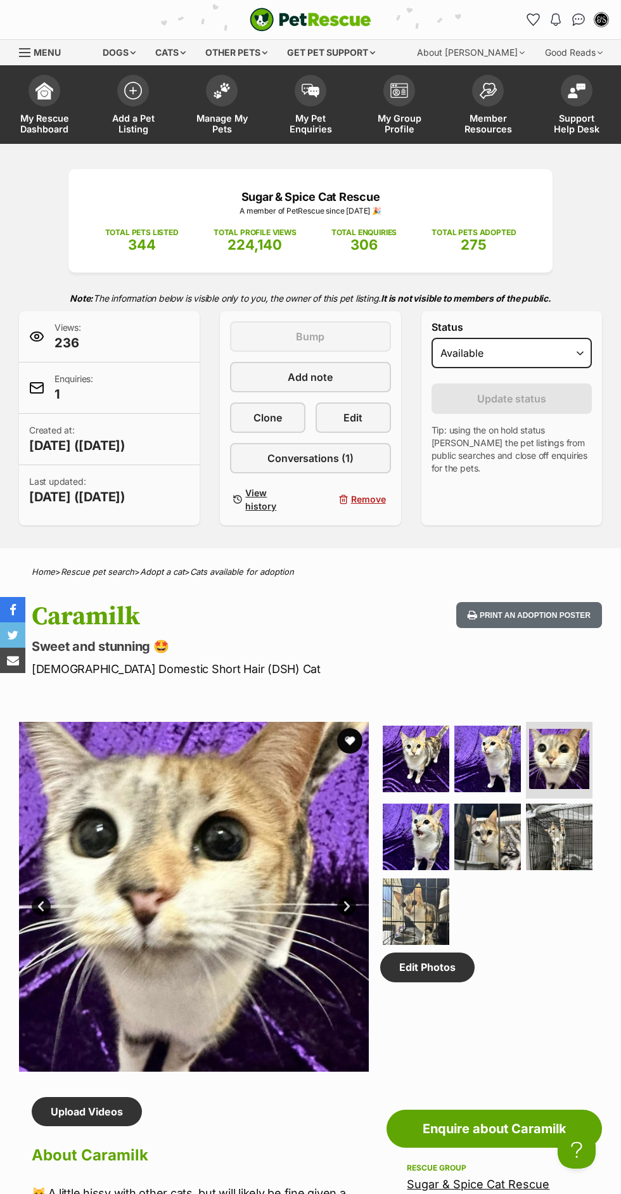
click at [427, 836] on img at bounding box center [416, 837] width 67 height 67
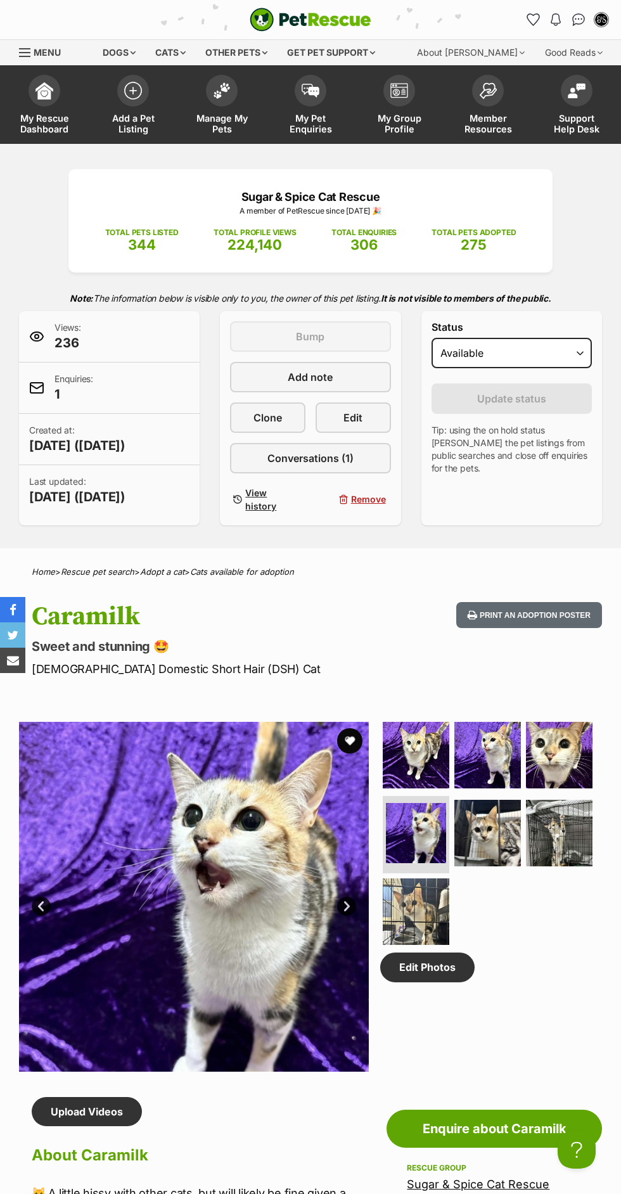
click at [490, 826] on img at bounding box center [487, 833] width 67 height 67
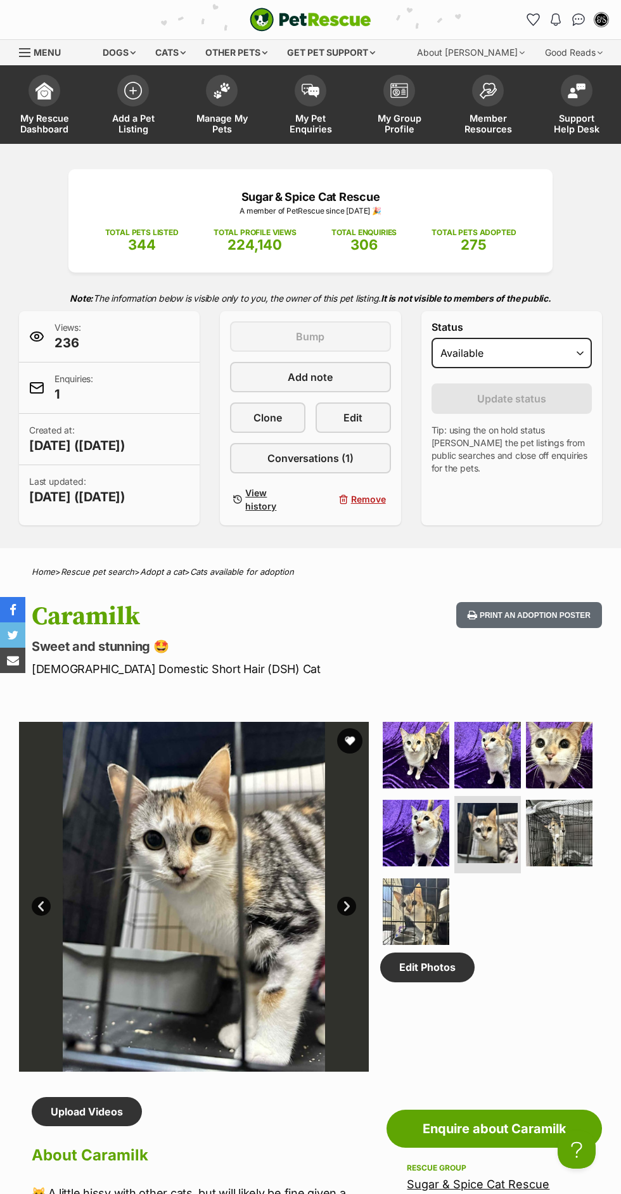
click at [585, 830] on img at bounding box center [559, 833] width 67 height 67
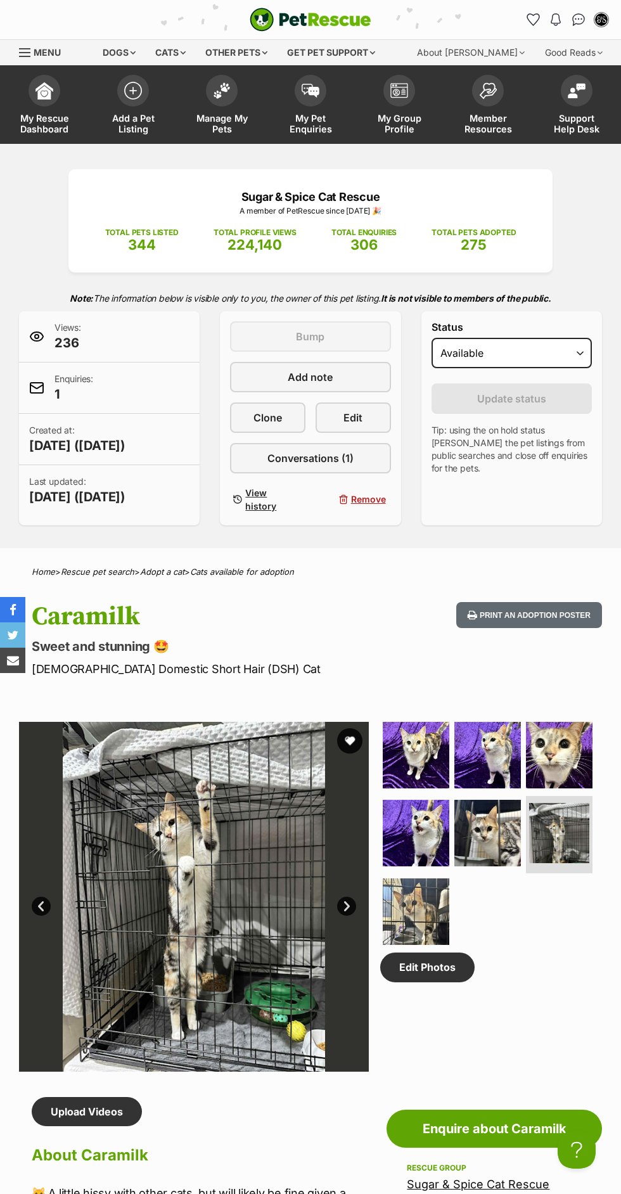
click at [446, 890] on img at bounding box center [416, 911] width 67 height 67
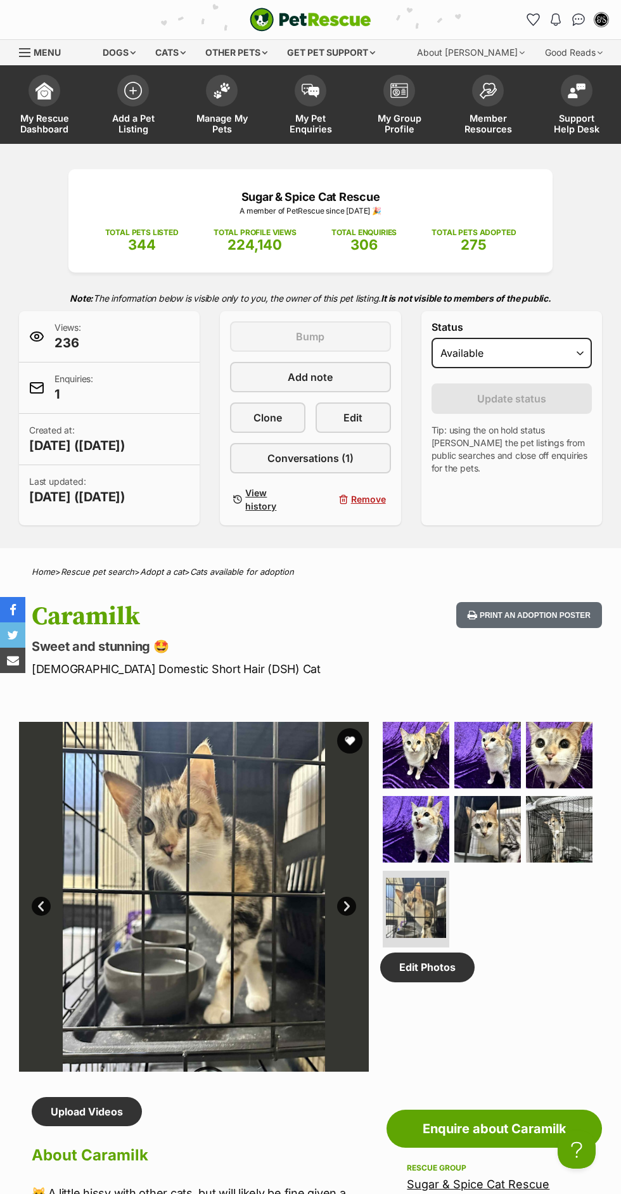
click at [435, 747] on img at bounding box center [416, 755] width 67 height 67
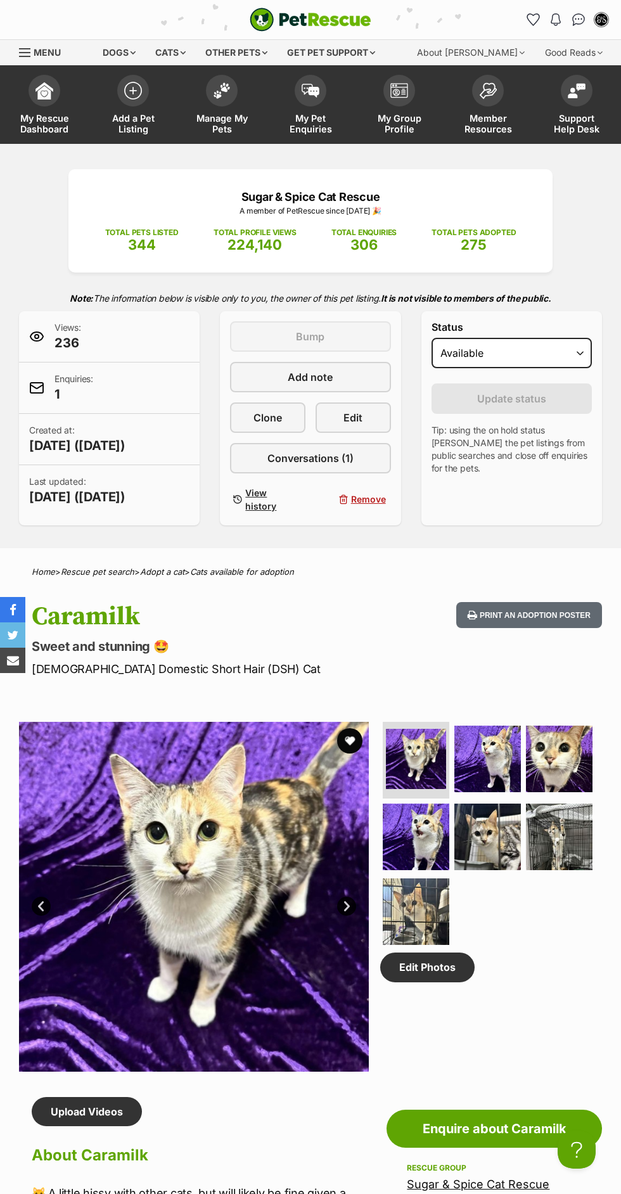
click at [562, 759] on img at bounding box center [559, 759] width 67 height 67
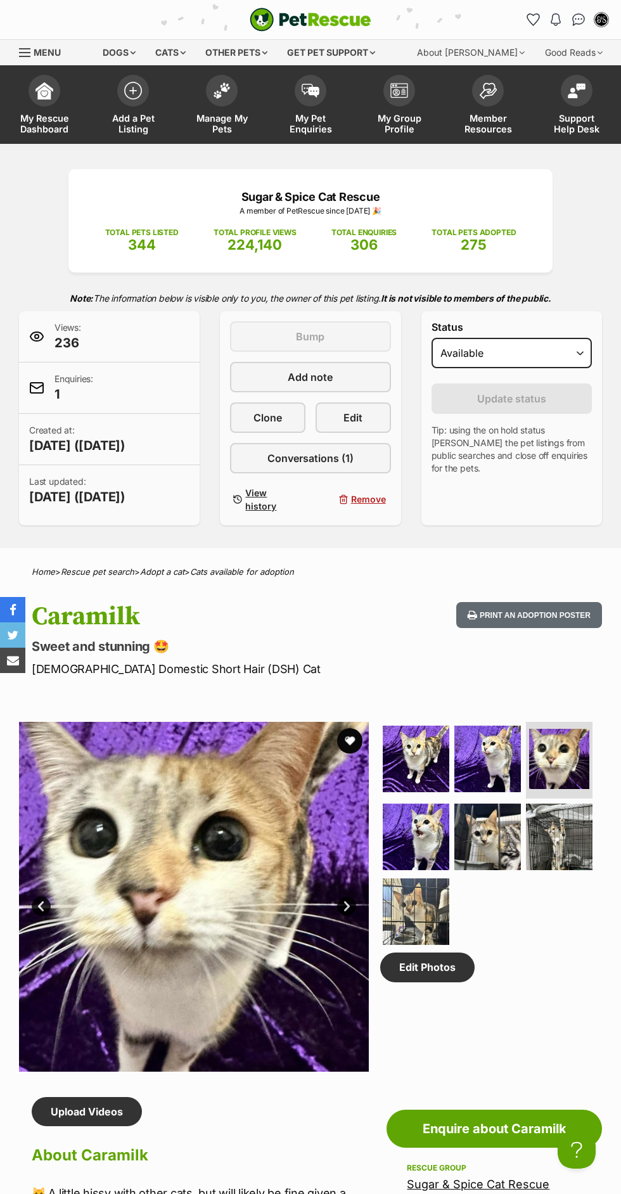
click at [410, 832] on img at bounding box center [416, 837] width 67 height 67
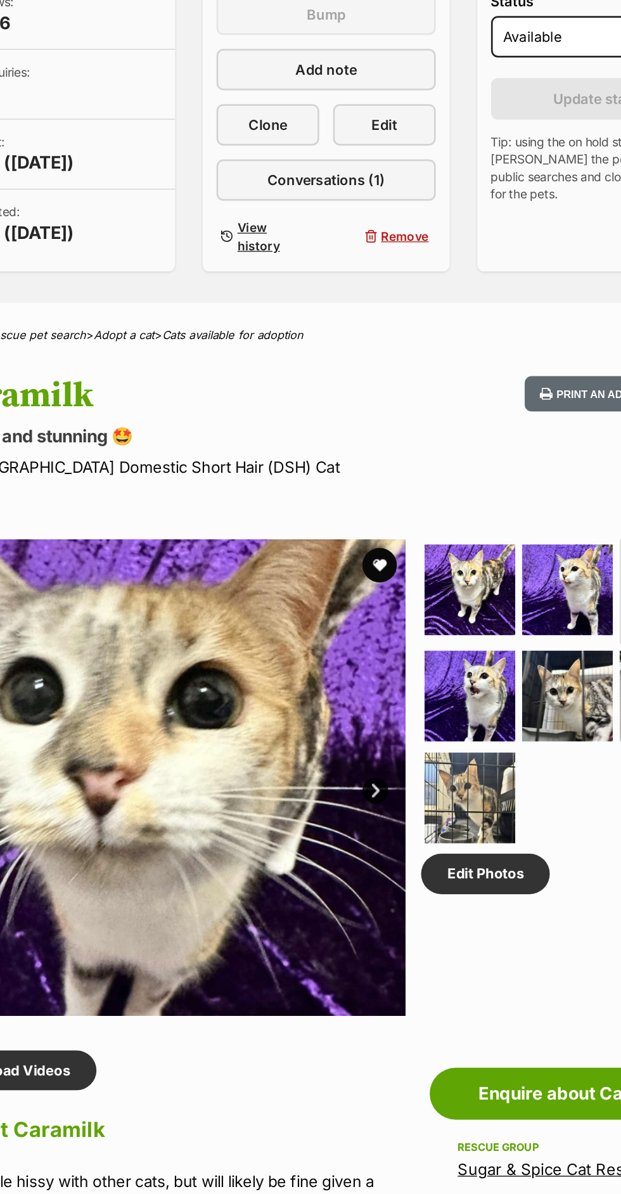
scroll to position [3, 0]
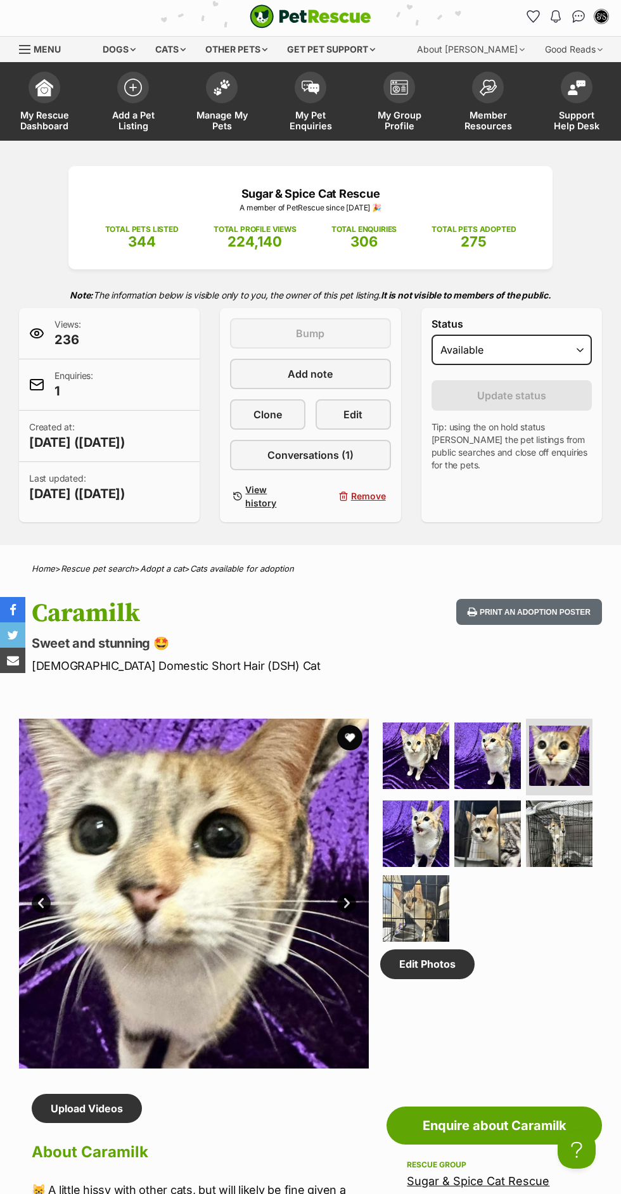
click at [439, 769] on img at bounding box center [416, 756] width 67 height 67
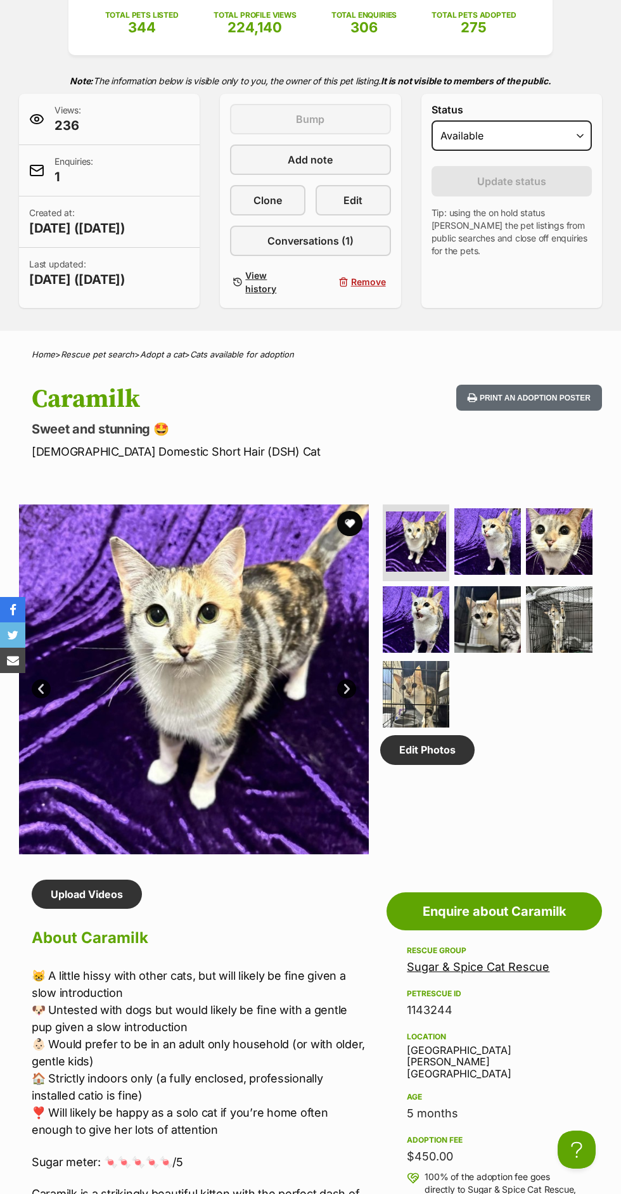
scroll to position [0, 0]
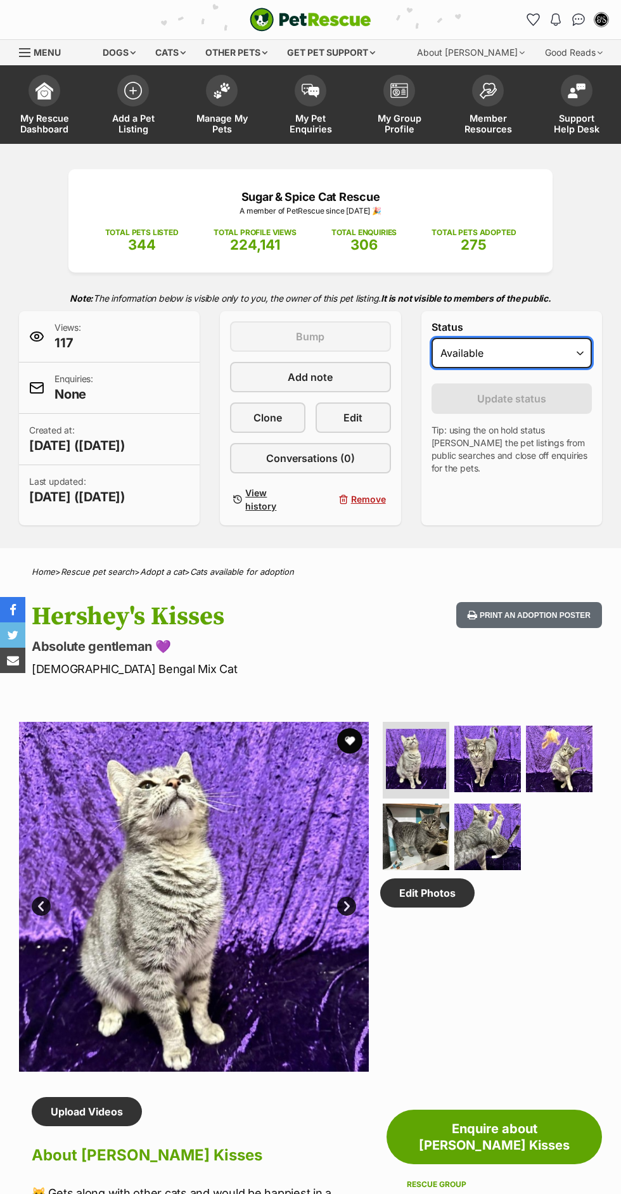
click at [567, 356] on select "Draft Available On hold Adopted" at bounding box center [512, 353] width 160 height 30
select select "rehomed"
click at [432, 338] on select "Draft Available On hold Adopted" at bounding box center [512, 353] width 160 height 30
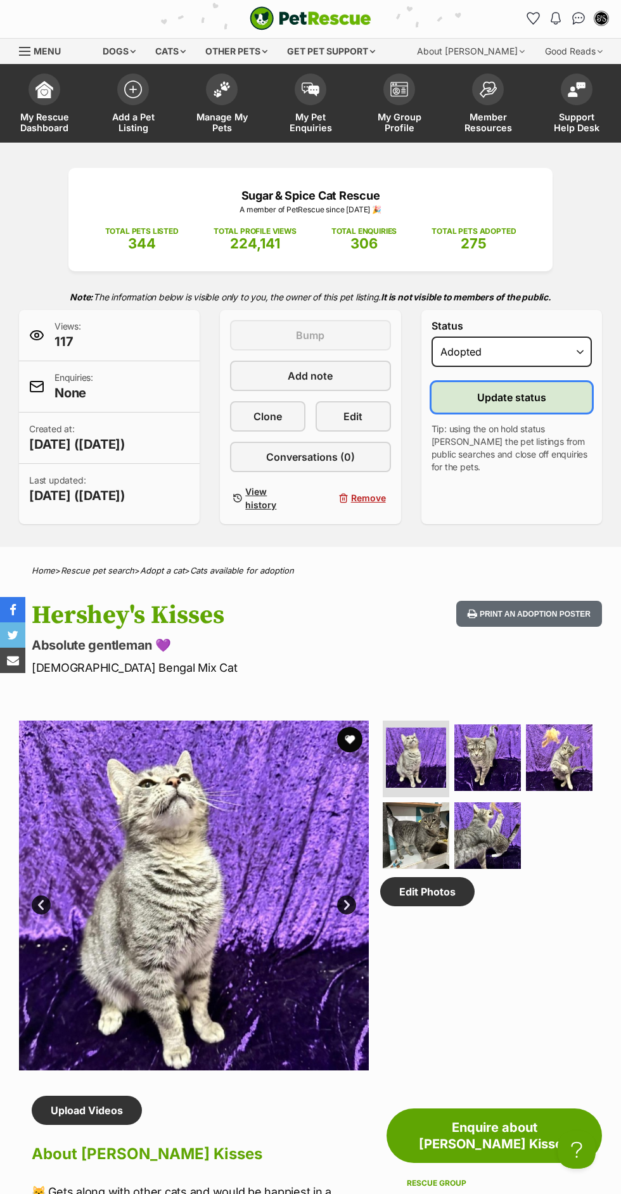
click at [525, 402] on span "Update status" at bounding box center [511, 397] width 69 height 15
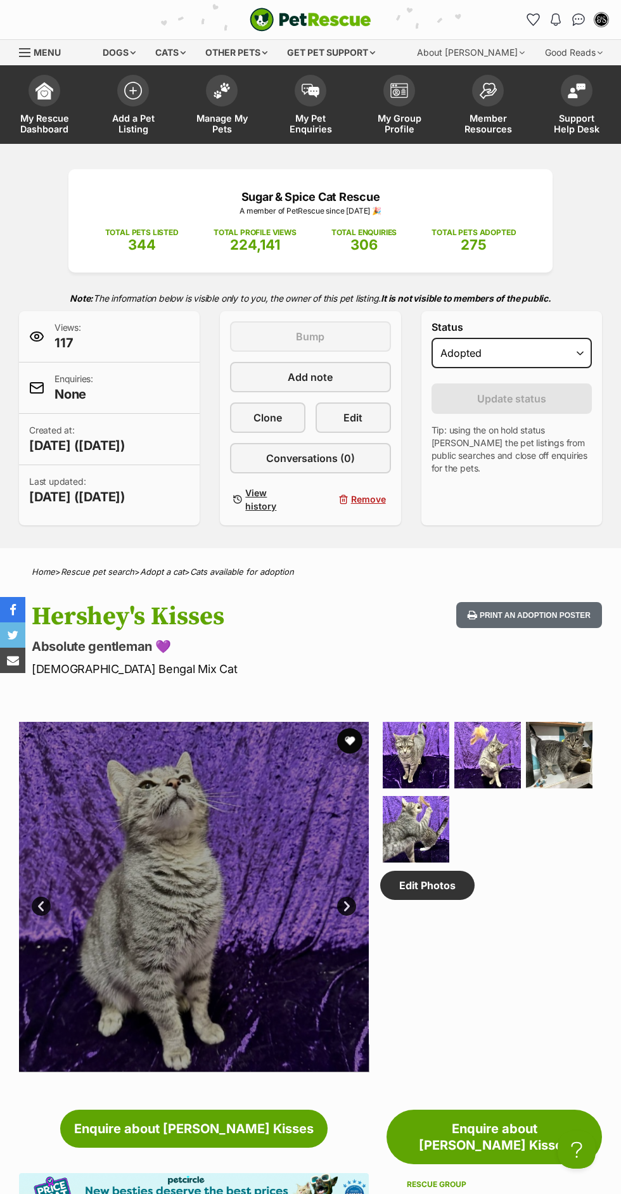
click at [428, 757] on img at bounding box center [416, 755] width 67 height 67
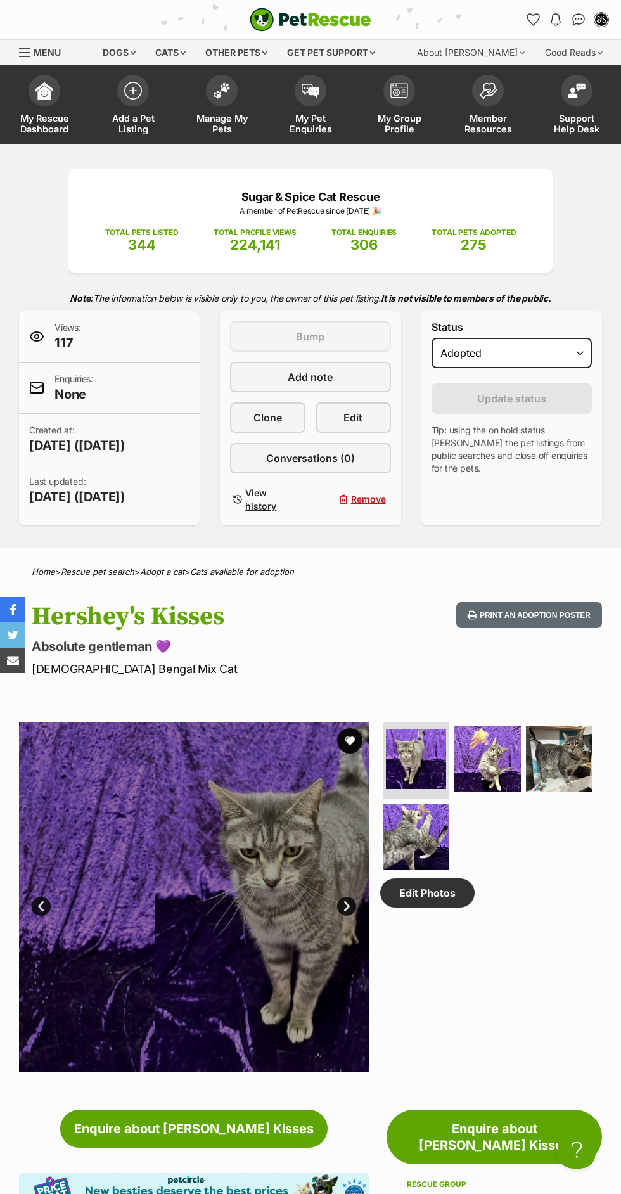
click at [499, 743] on img at bounding box center [487, 759] width 67 height 67
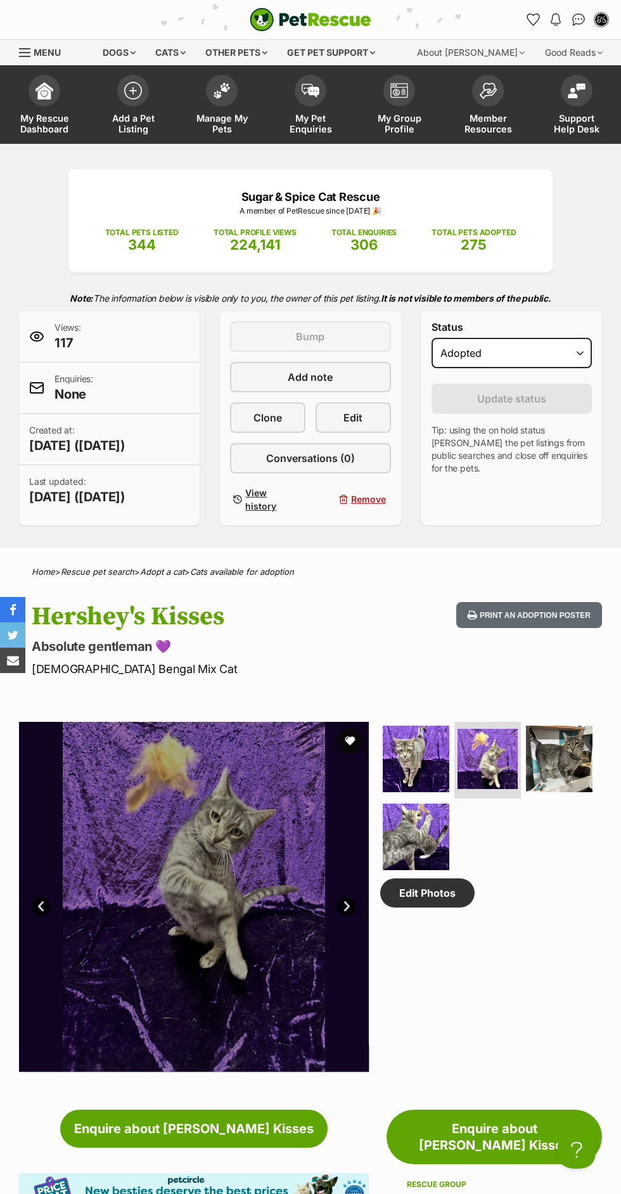
click at [540, 754] on img at bounding box center [559, 759] width 67 height 67
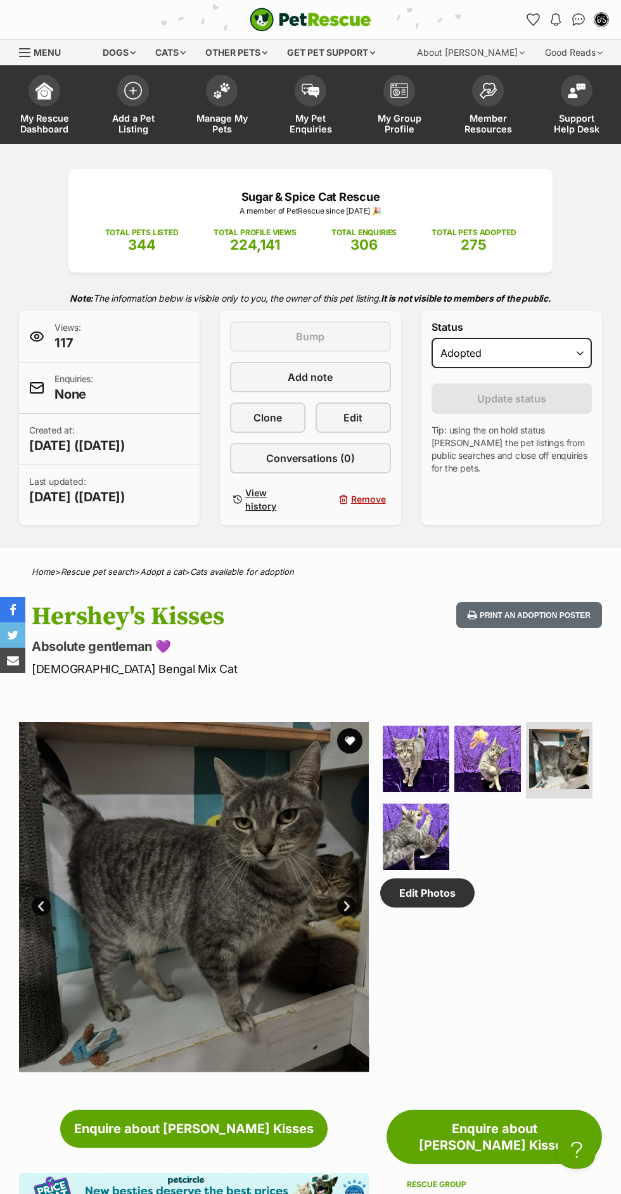
click at [447, 835] on img at bounding box center [416, 837] width 67 height 67
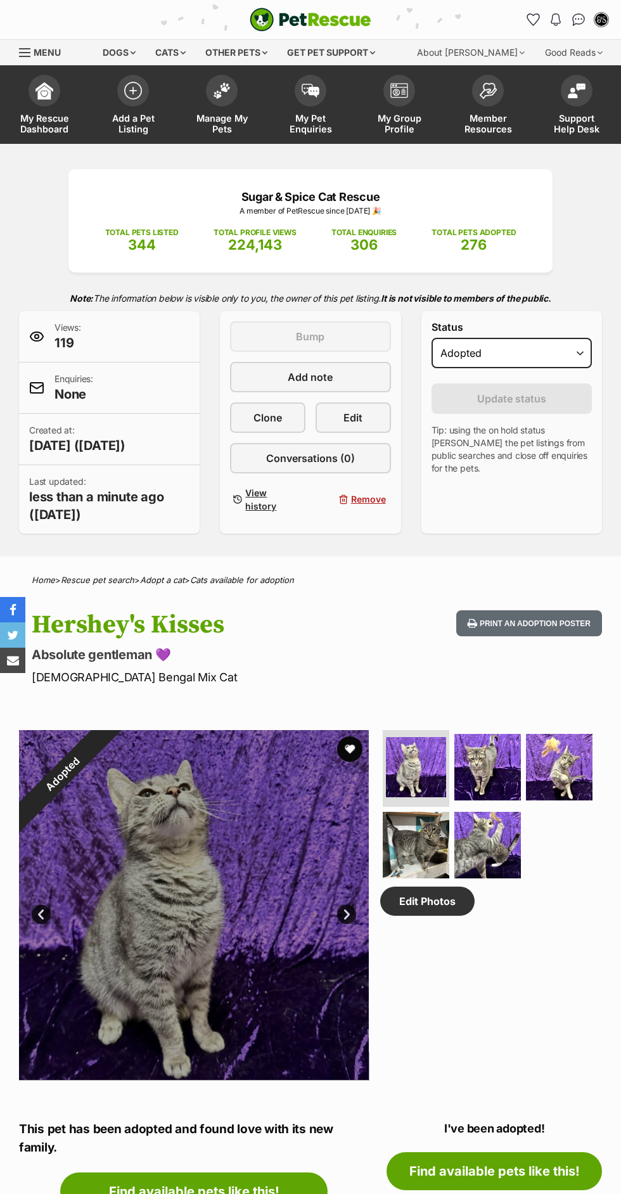
click at [248, 120] on span "Manage My Pets" at bounding box center [221, 124] width 57 height 22
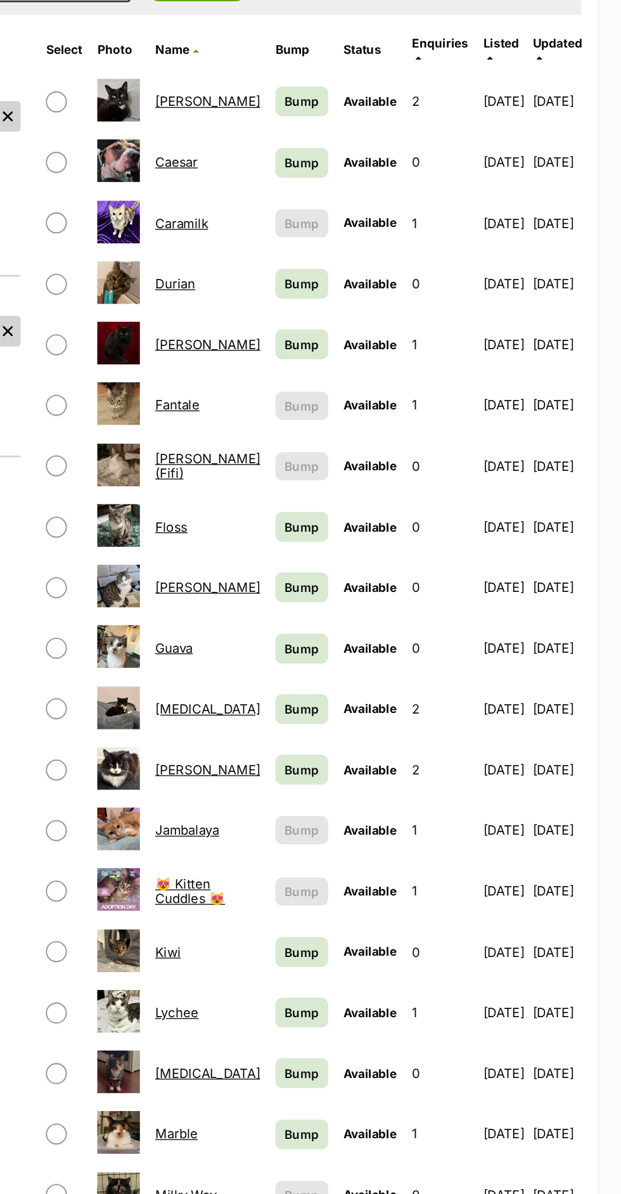
click at [311, 1019] on link "Milky Way" at bounding box center [295, 1025] width 46 height 12
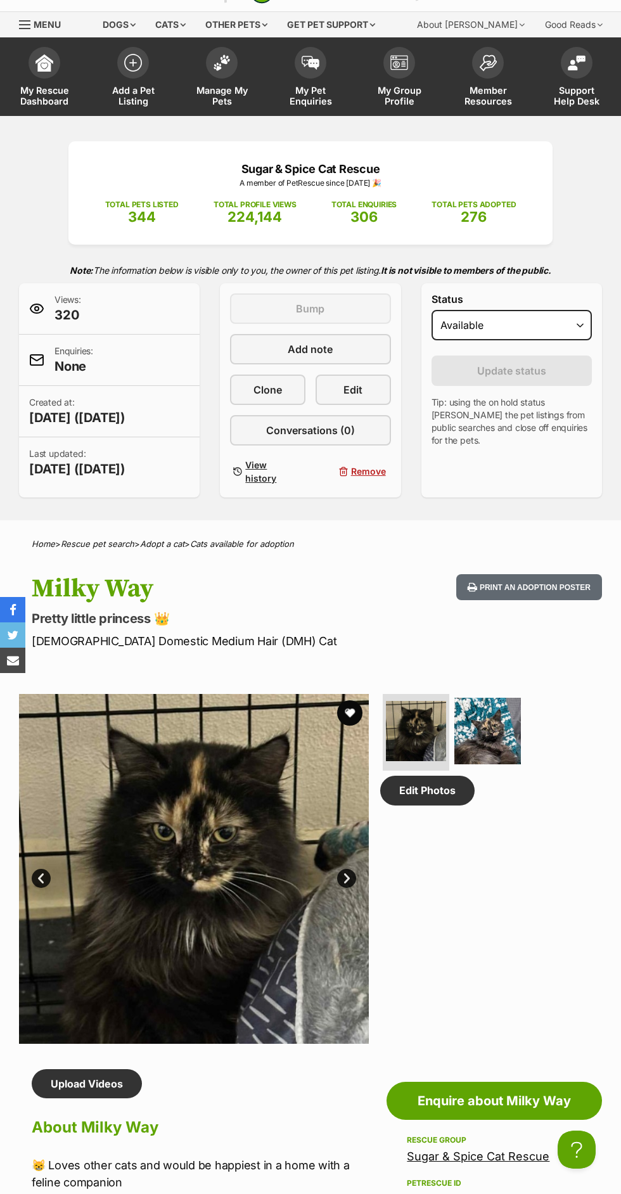
click at [512, 737] on img at bounding box center [487, 731] width 67 height 67
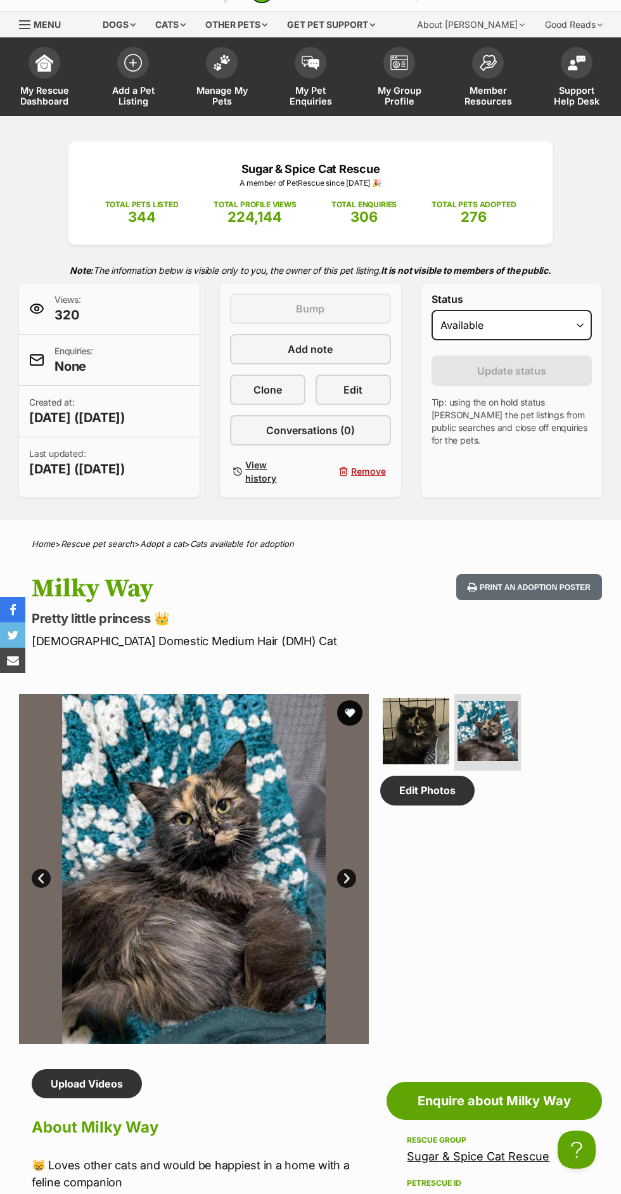
click at [443, 723] on img at bounding box center [416, 731] width 67 height 67
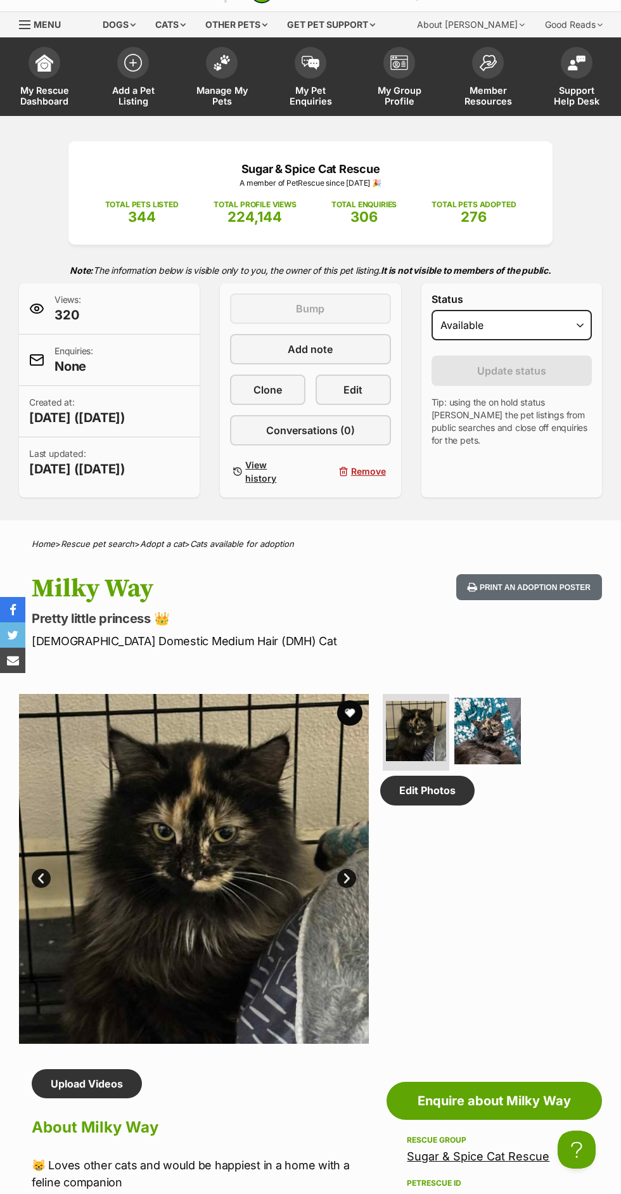
click at [493, 733] on img at bounding box center [487, 731] width 67 height 67
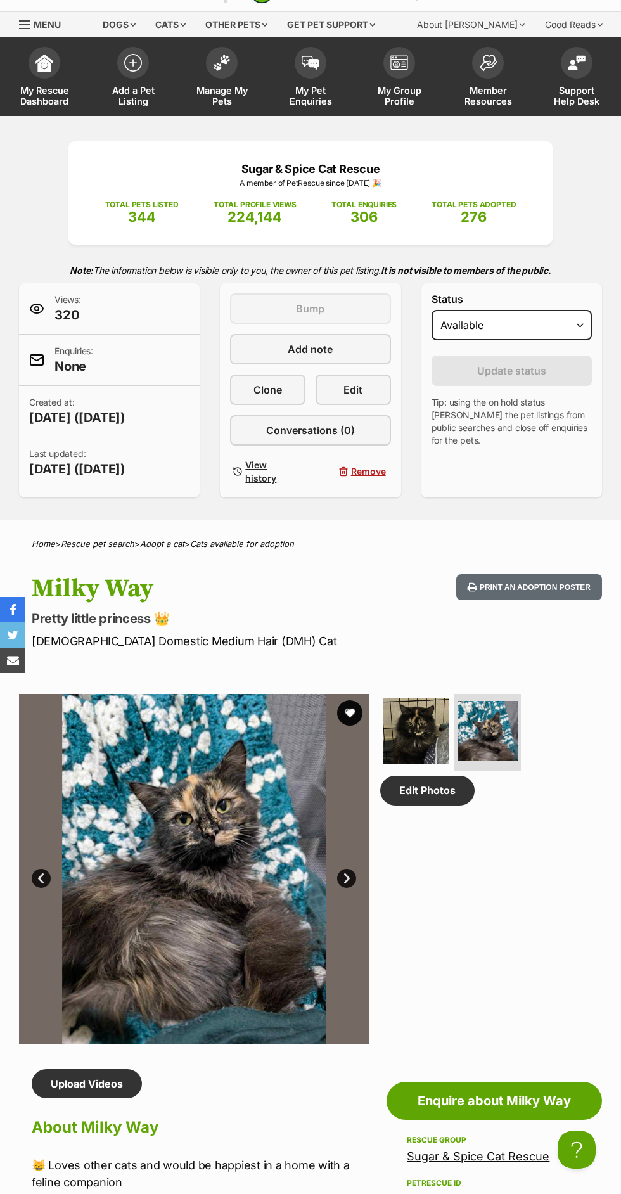
click at [414, 740] on img at bounding box center [416, 731] width 67 height 67
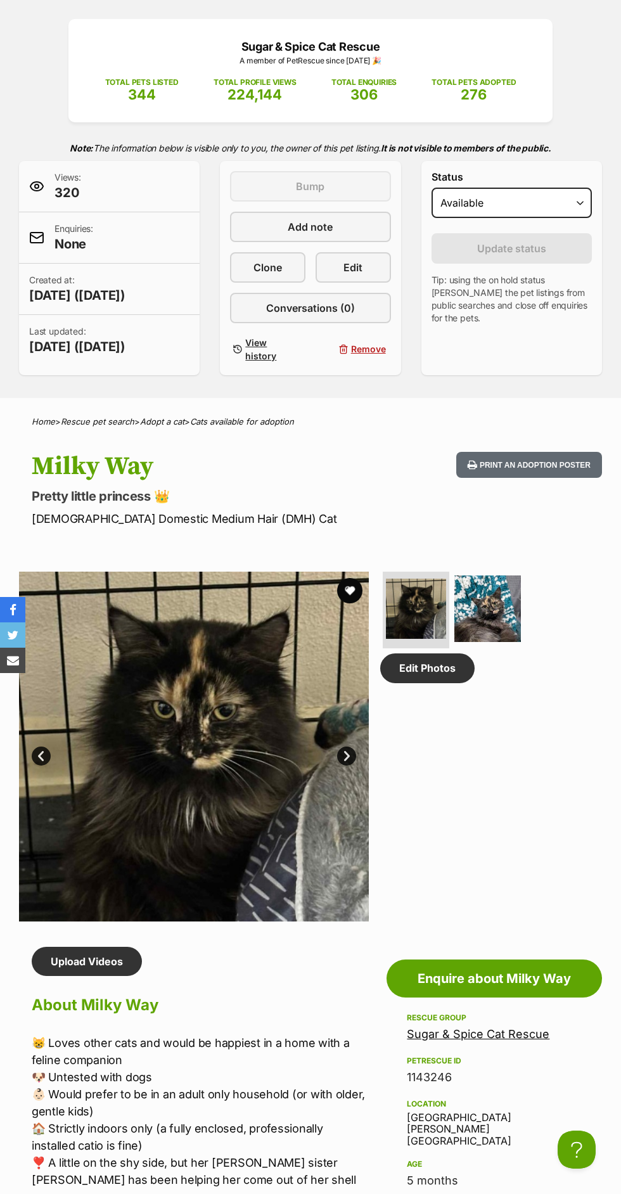
scroll to position [151, 0]
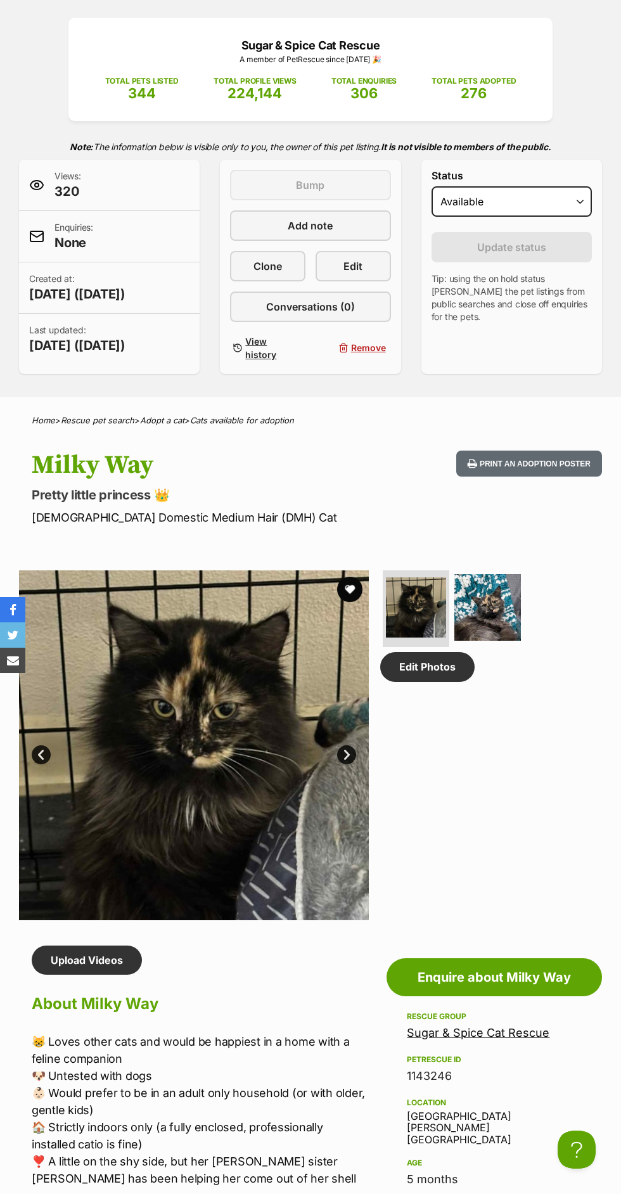
click at [351, 749] on link "Next" at bounding box center [346, 754] width 19 height 19
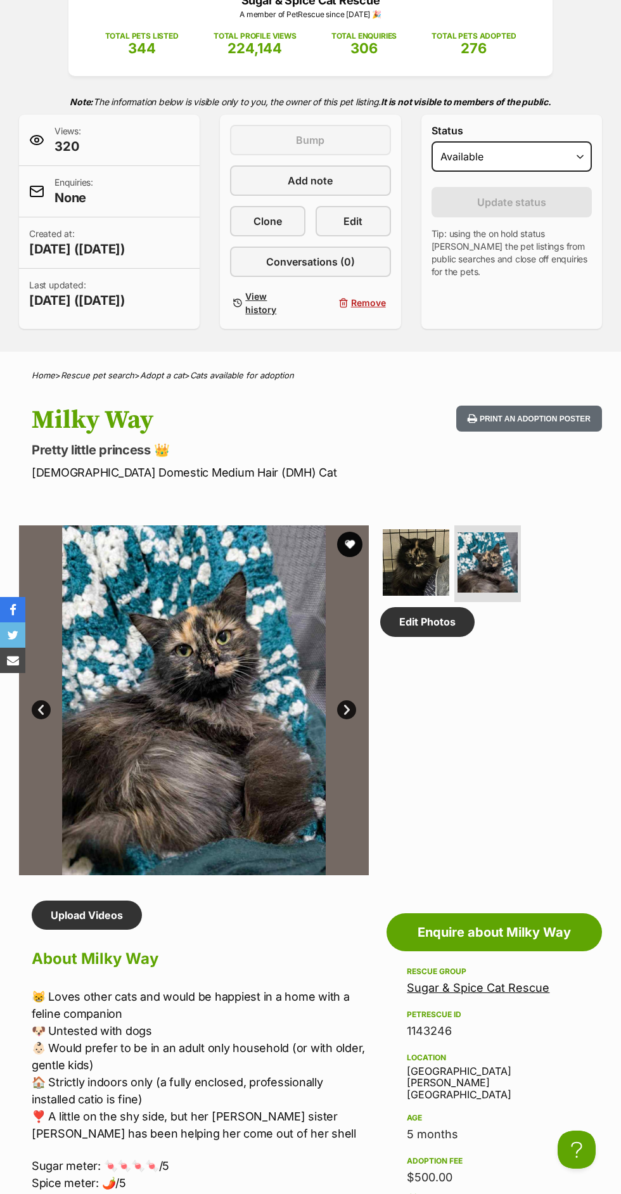
scroll to position [198, 0]
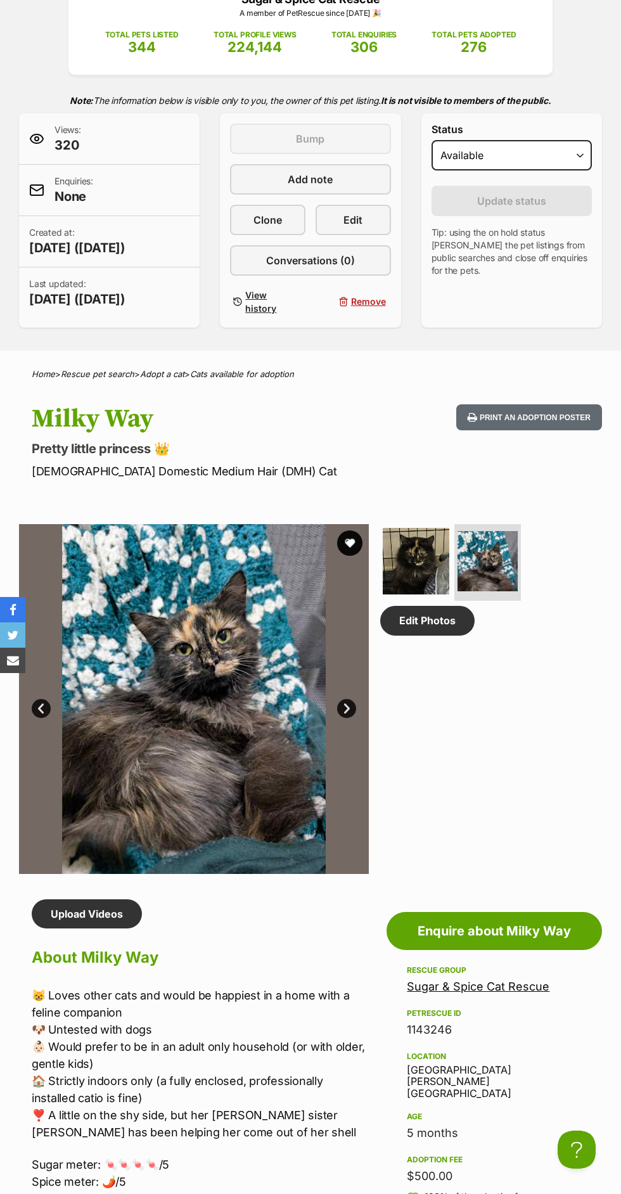
click at [441, 554] on img at bounding box center [416, 561] width 67 height 67
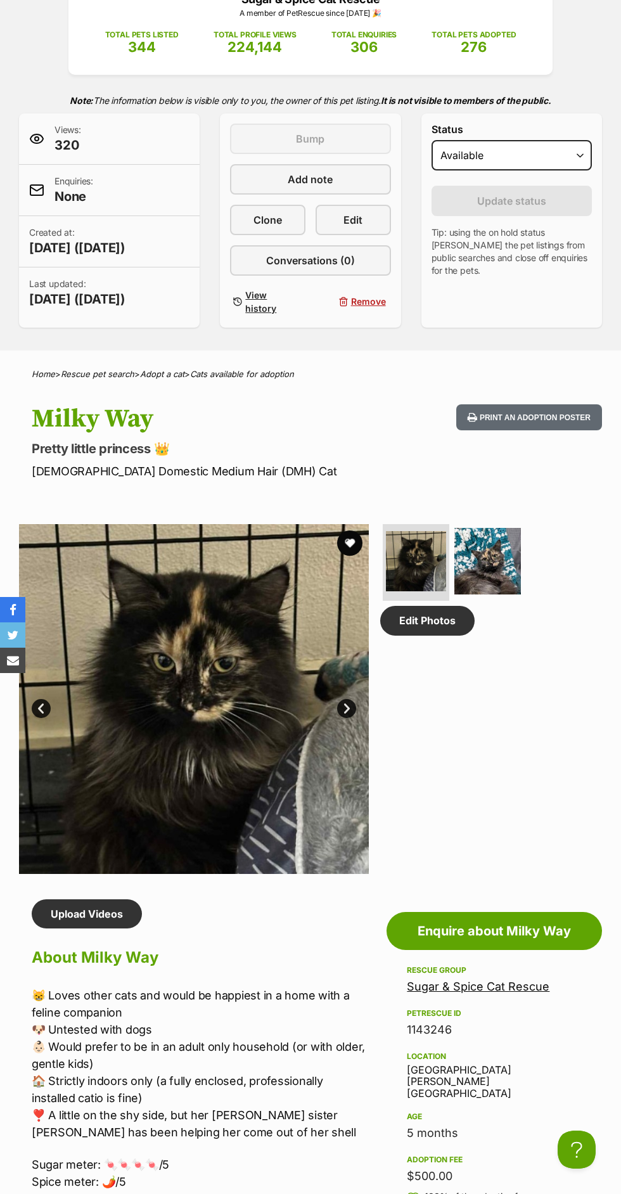
click at [494, 581] on img at bounding box center [487, 561] width 67 height 67
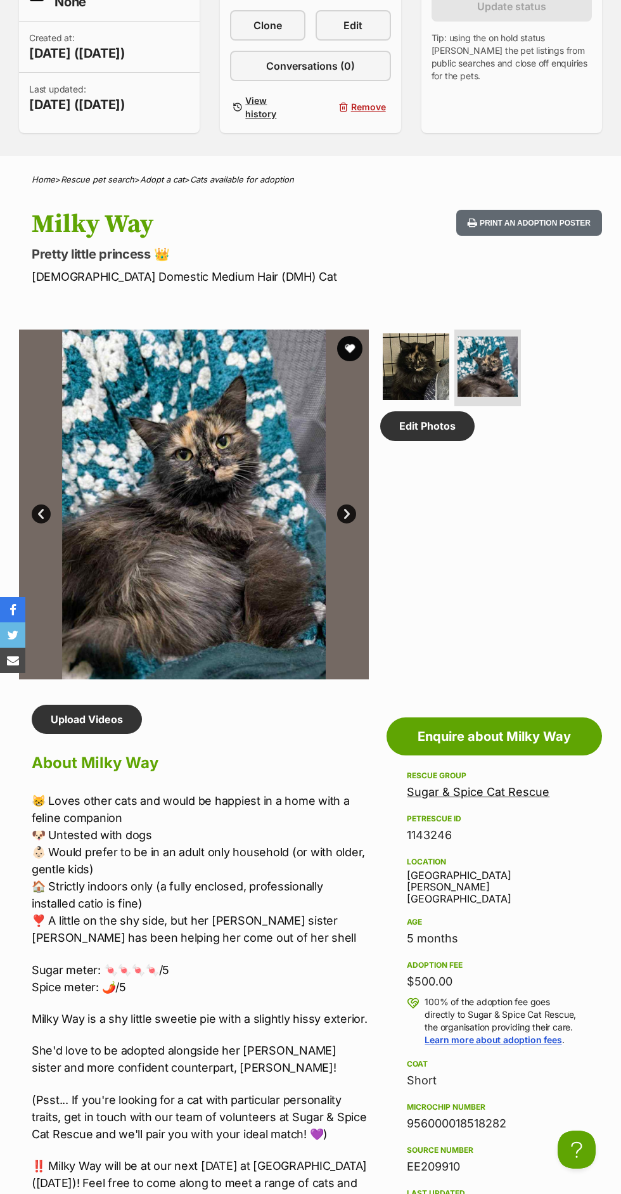
scroll to position [0, 0]
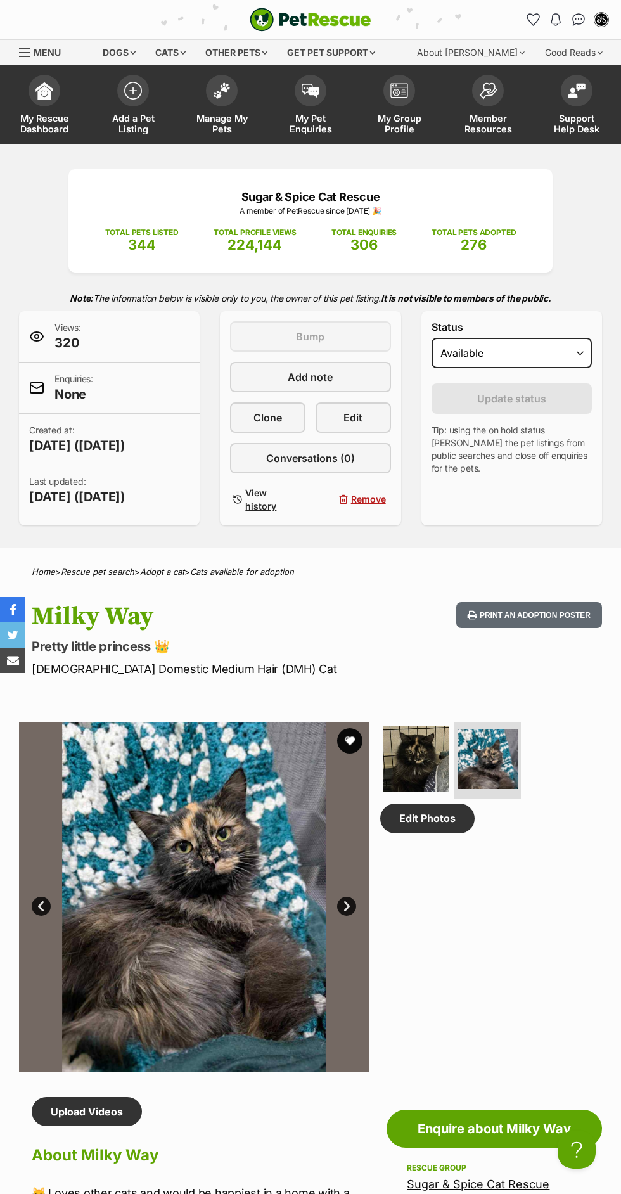
click at [231, 110] on link "Manage My Pets" at bounding box center [221, 105] width 89 height 75
